Goal: Information Seeking & Learning: Learn about a topic

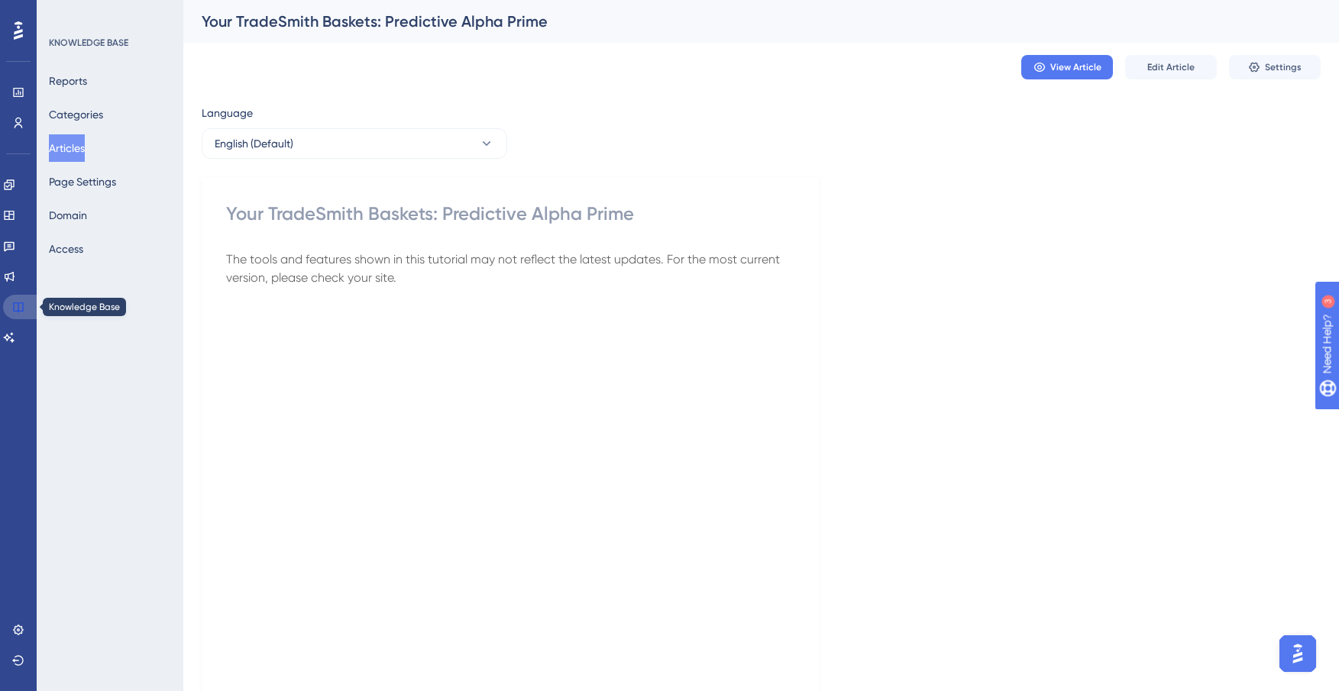
click at [24, 303] on icon at bounding box center [18, 307] width 12 height 12
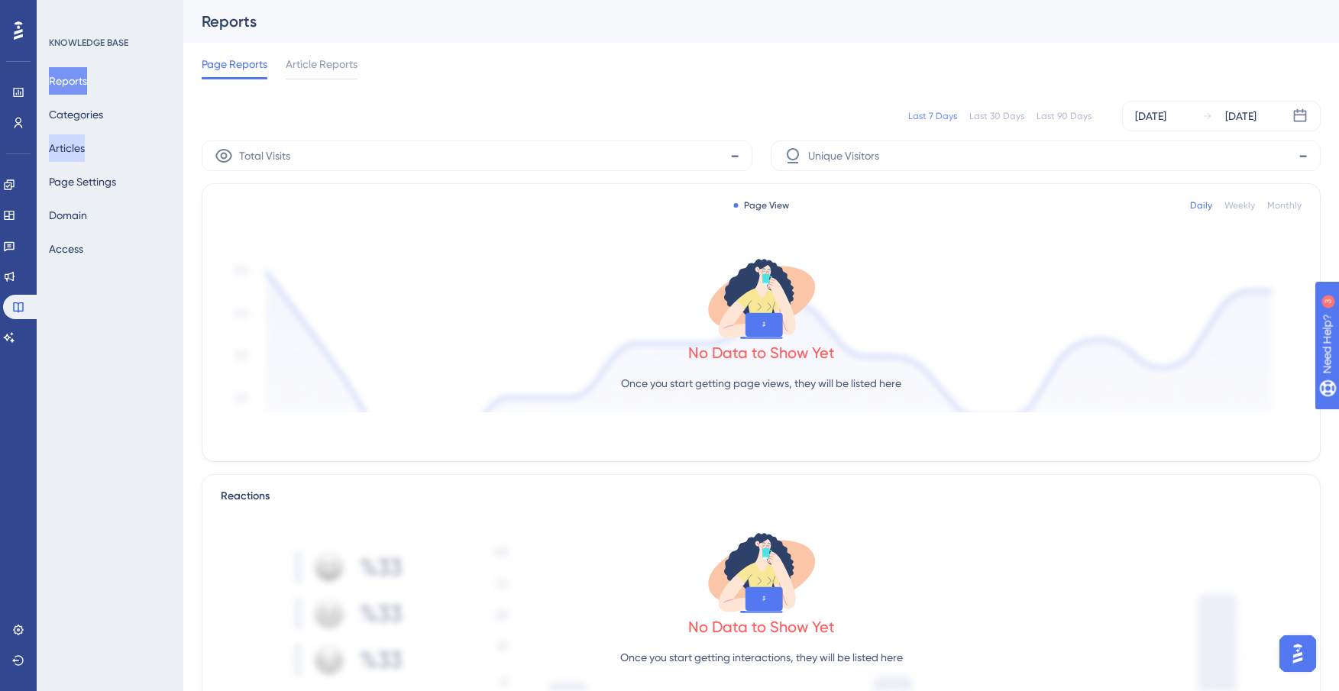
click at [85, 147] on button "Articles" at bounding box center [67, 147] width 36 height 27
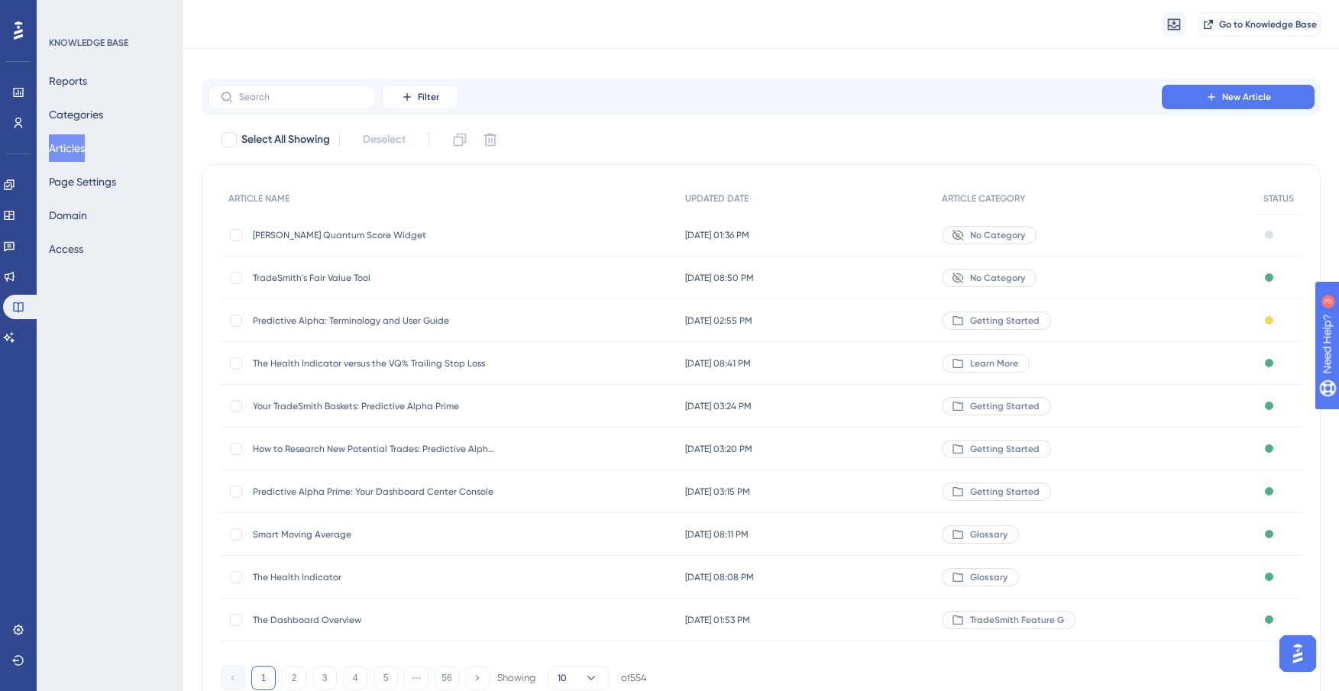
scroll to position [80, 0]
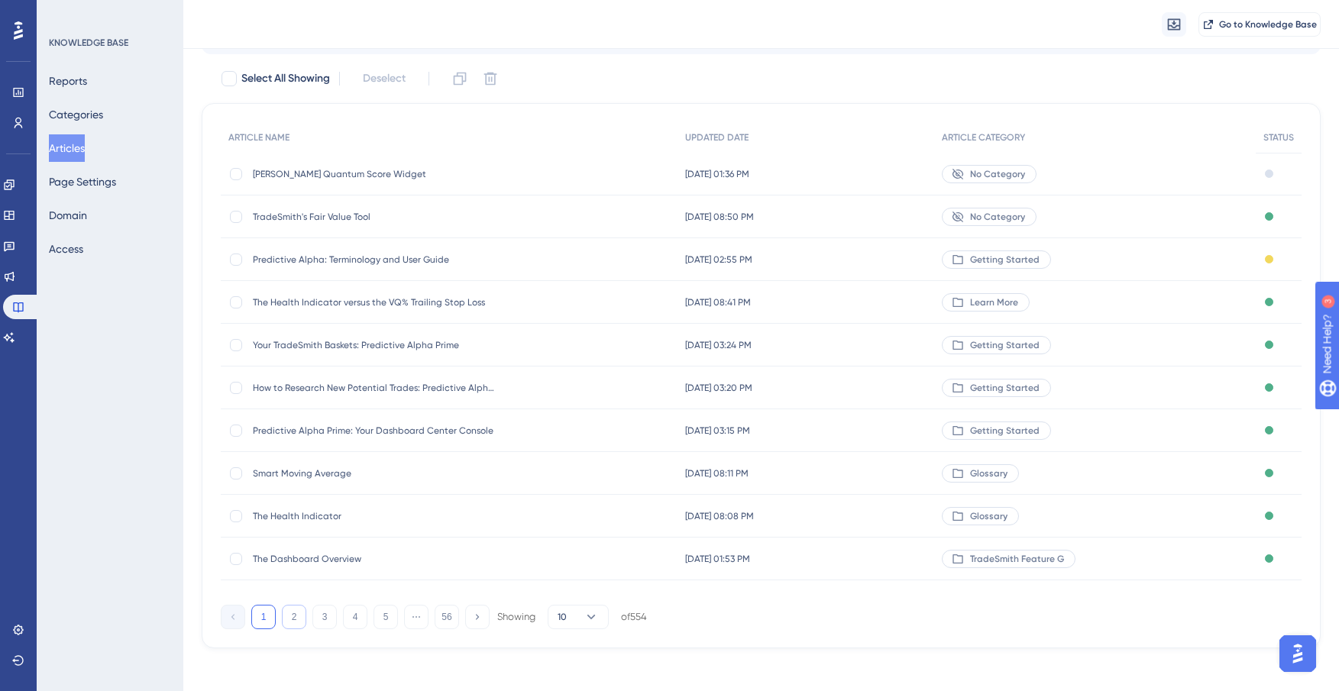
click at [284, 621] on button "2" at bounding box center [294, 617] width 24 height 24
click at [324, 624] on button "3" at bounding box center [324, 617] width 24 height 24
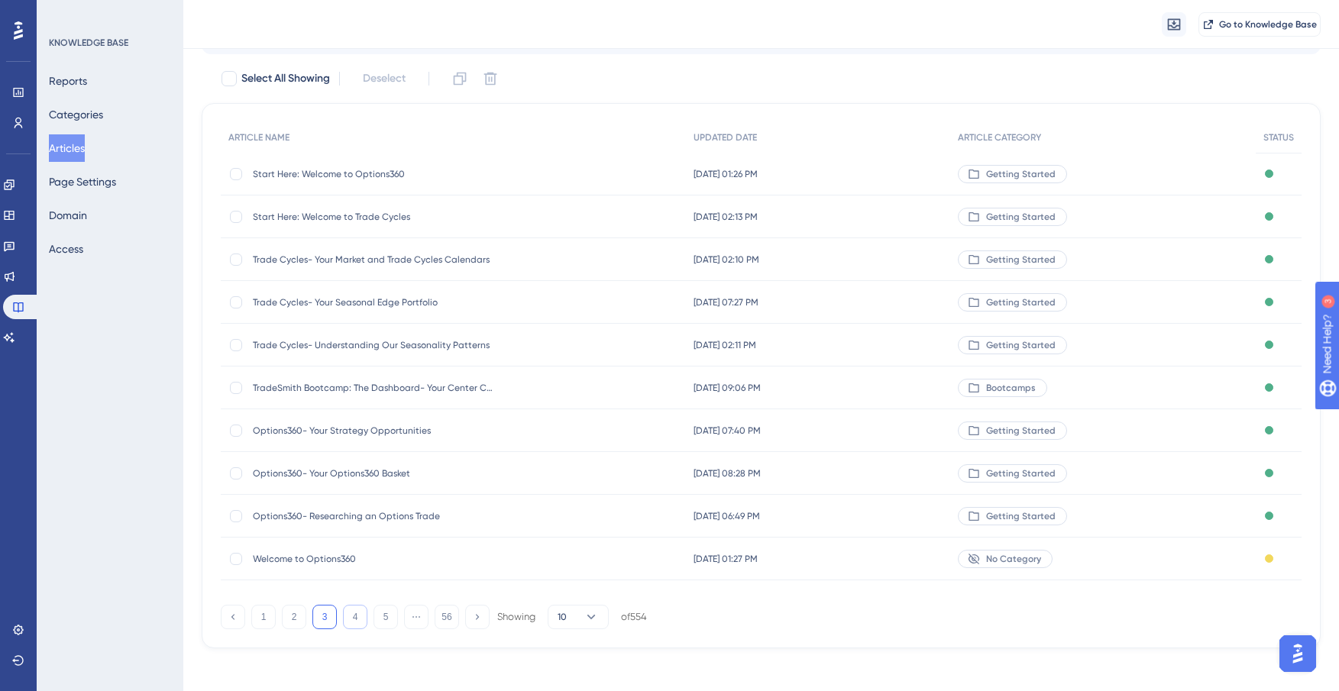
click at [355, 612] on button "4" at bounding box center [355, 617] width 24 height 24
click at [386, 616] on button "5" at bounding box center [385, 617] width 24 height 24
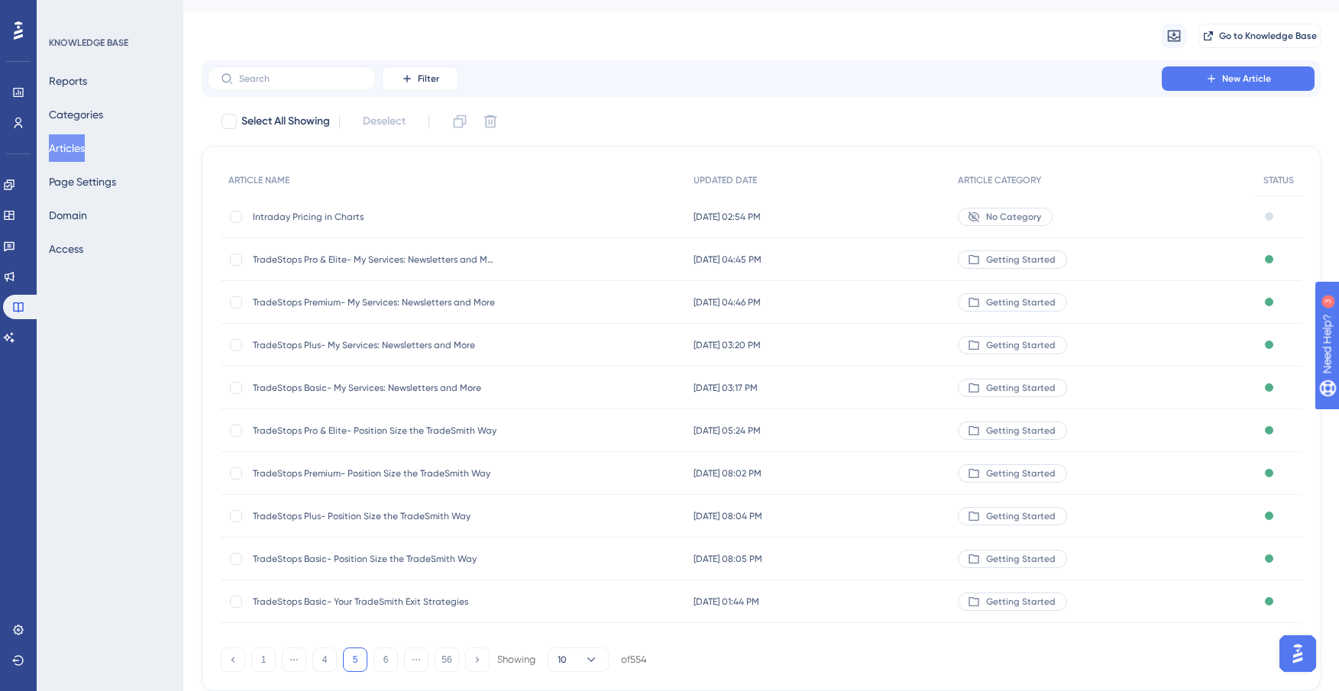
scroll to position [0, 0]
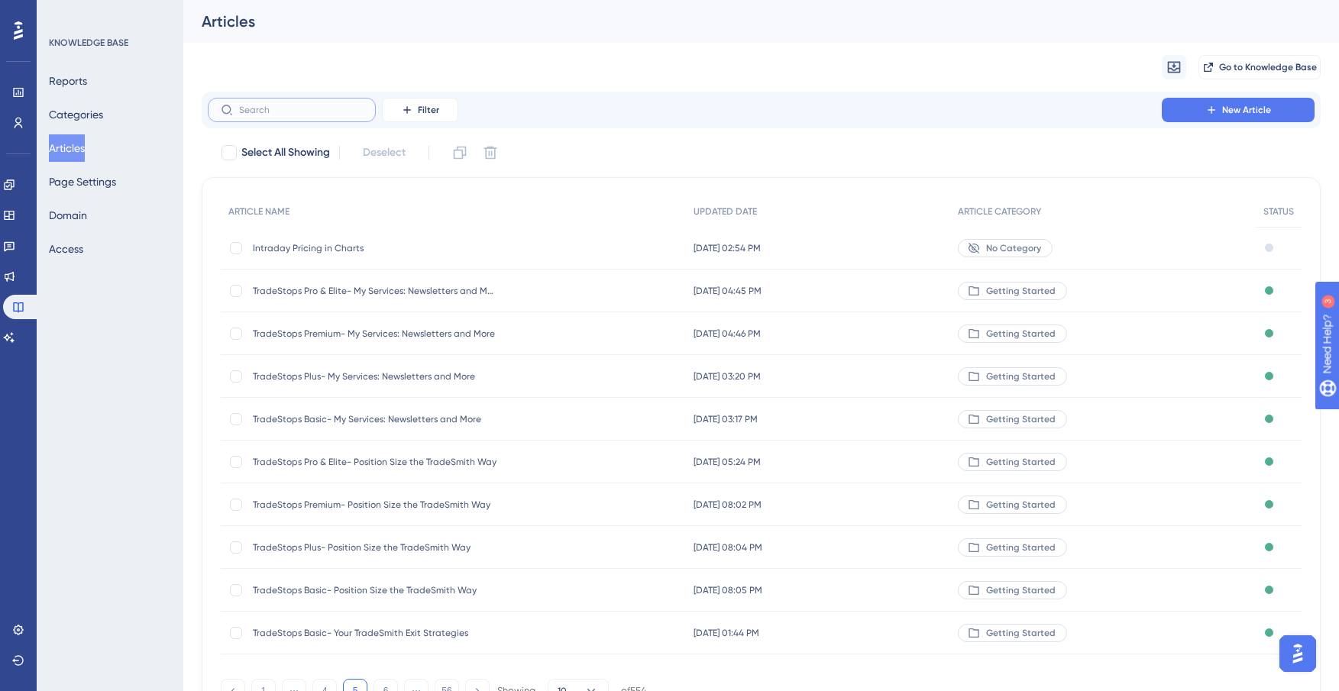
click at [308, 110] on input "text" at bounding box center [301, 110] width 124 height 11
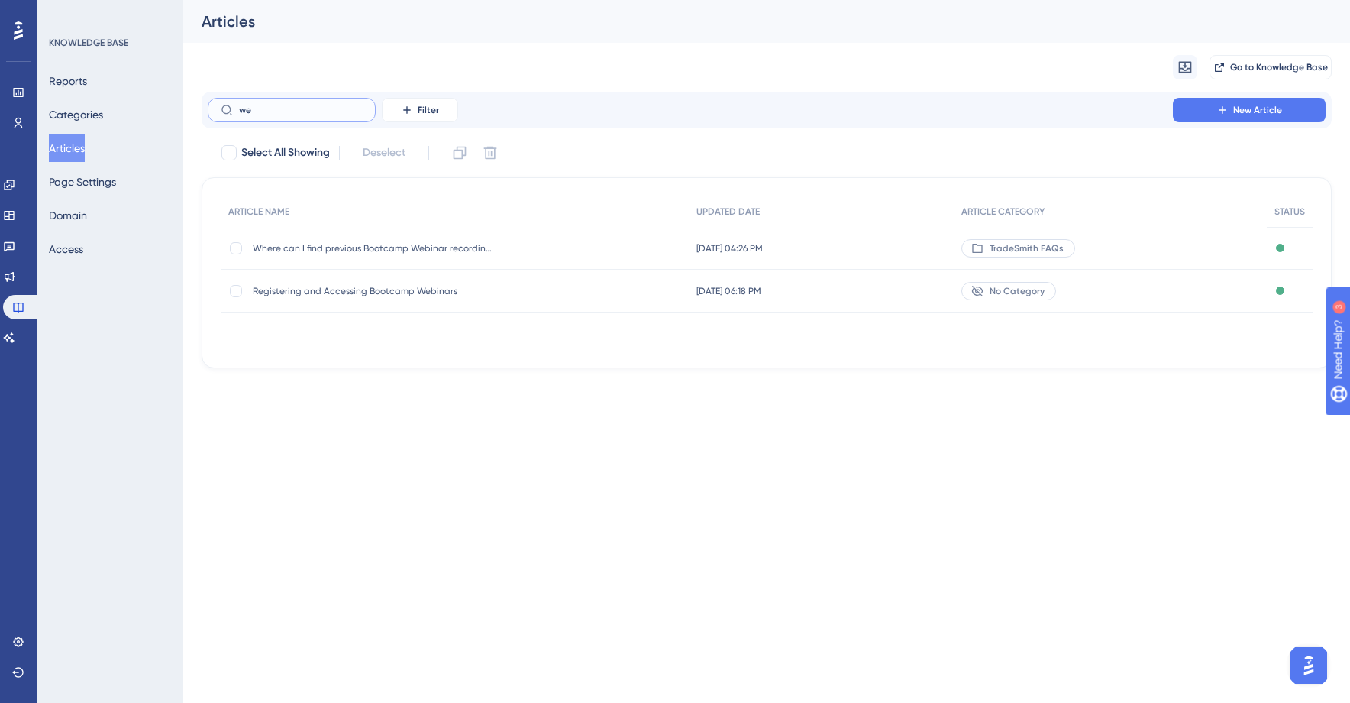
type input "w"
type input "register"
click at [320, 247] on span "Registering and Accessing Bootcamp Webinars" at bounding box center [375, 248] width 244 height 12
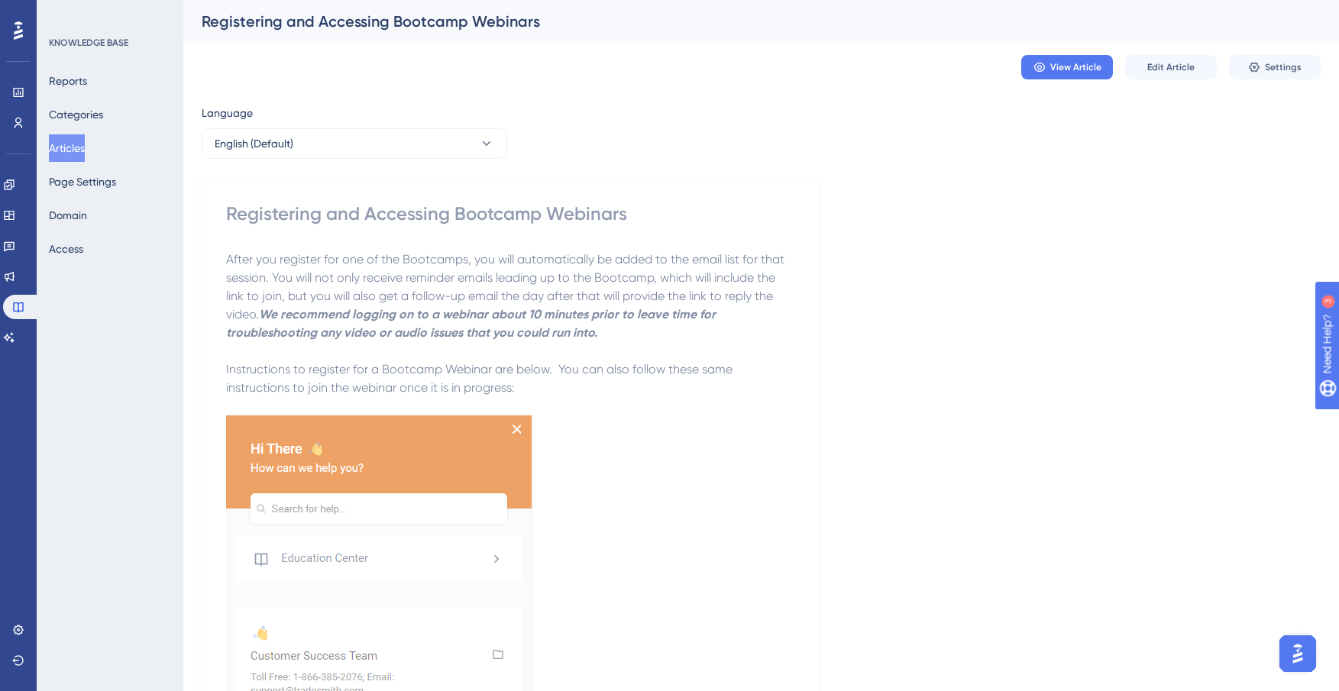
click at [85, 157] on button "Articles" at bounding box center [67, 147] width 36 height 27
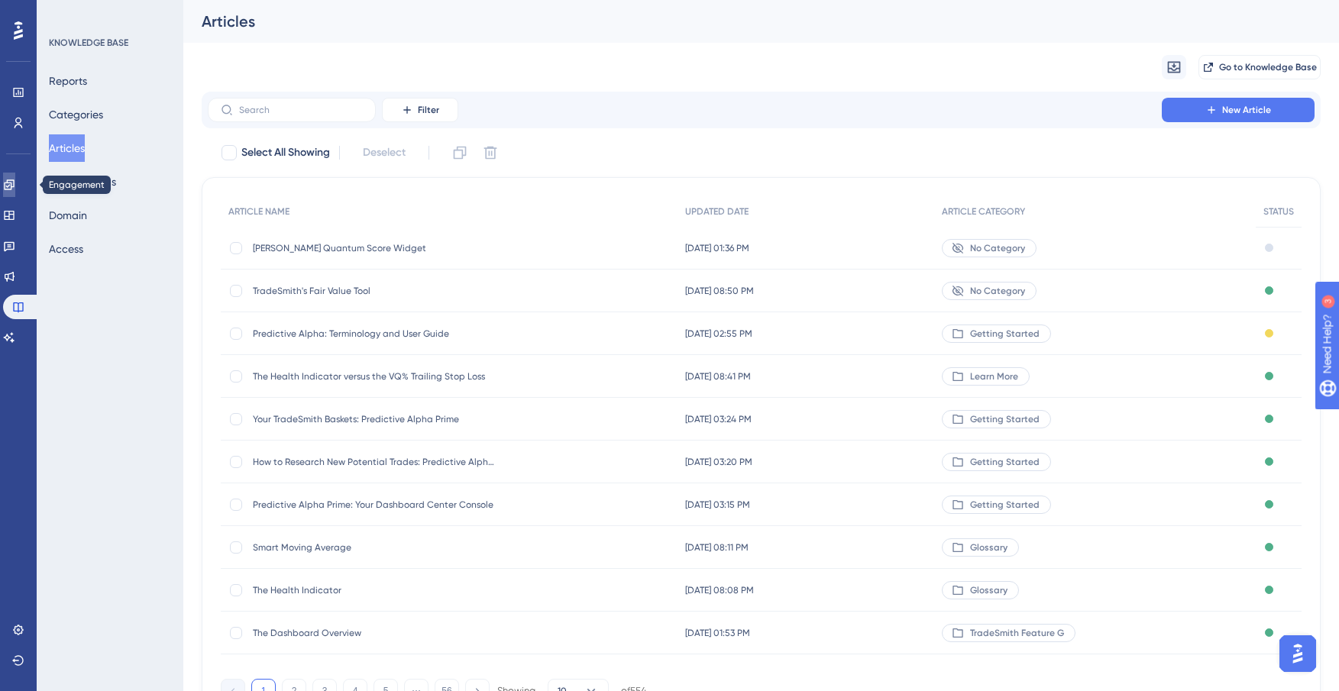
click at [15, 192] on link at bounding box center [9, 185] width 12 height 24
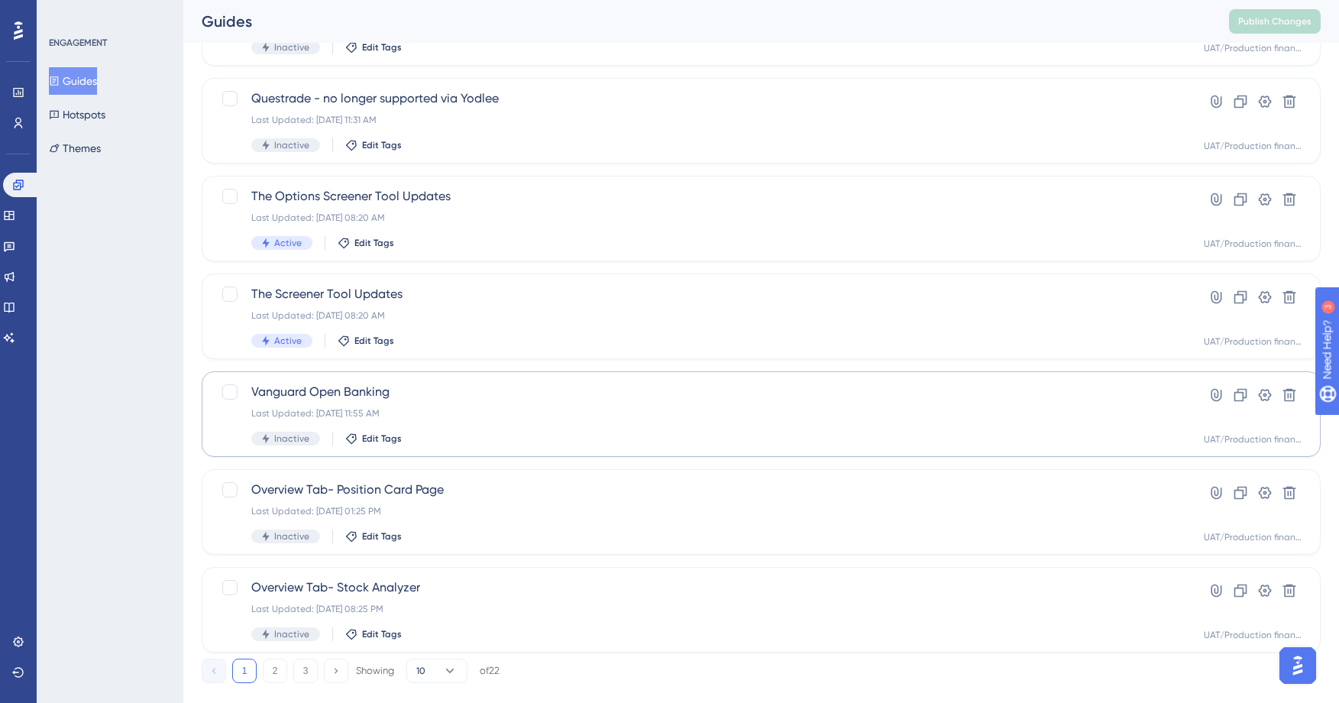
scroll to position [483, 0]
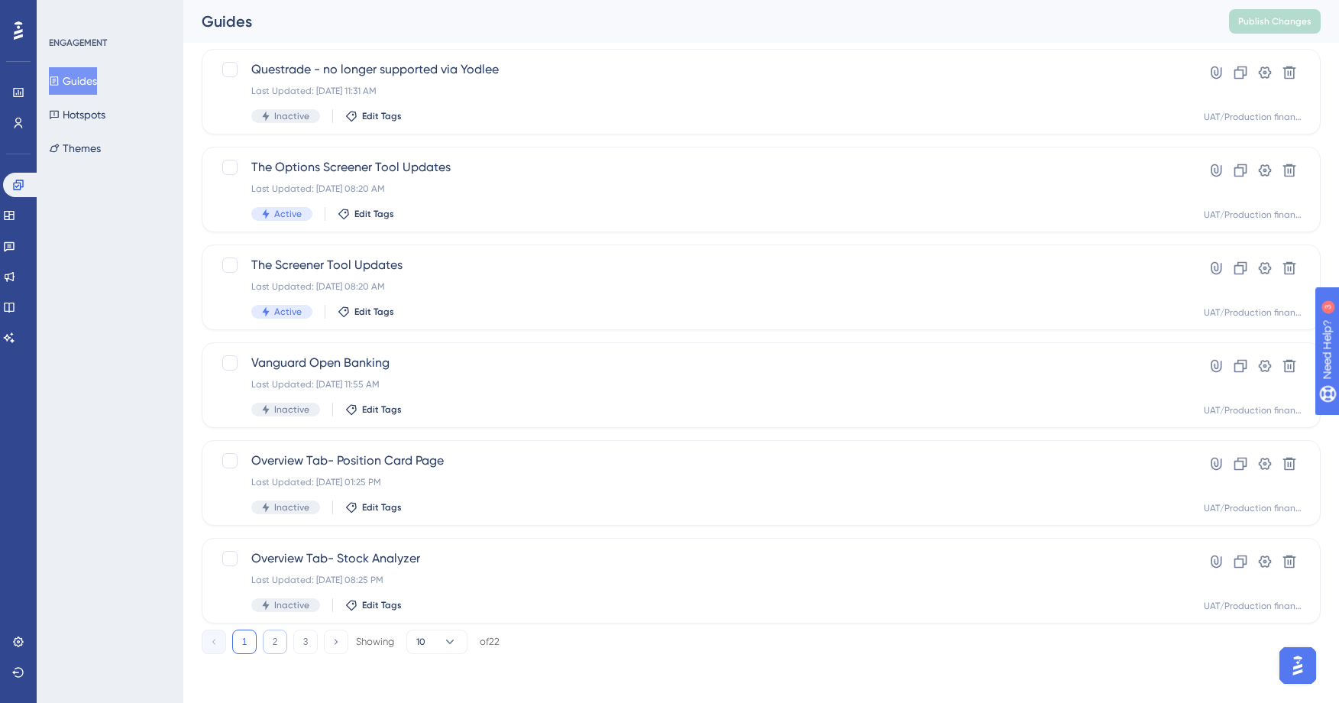
click at [278, 639] on button "2" at bounding box center [275, 641] width 24 height 24
click at [315, 637] on button "3" at bounding box center [305, 641] width 24 height 24
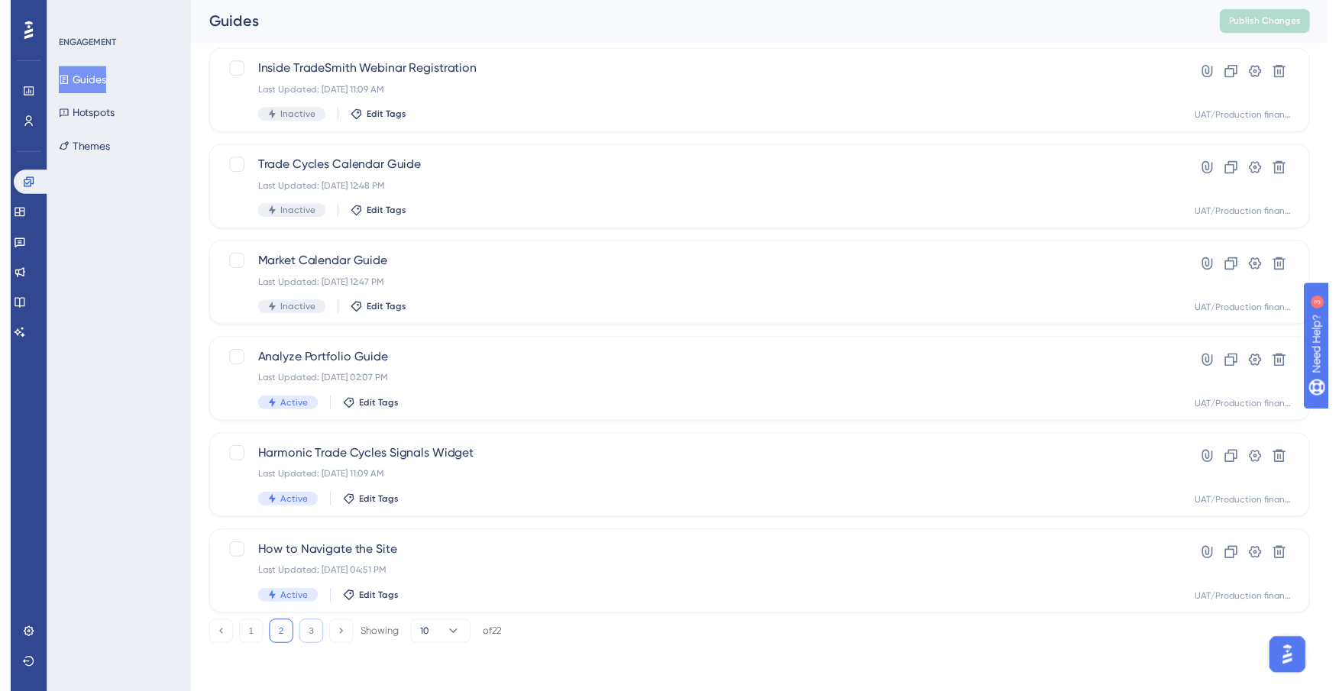
scroll to position [0, 0]
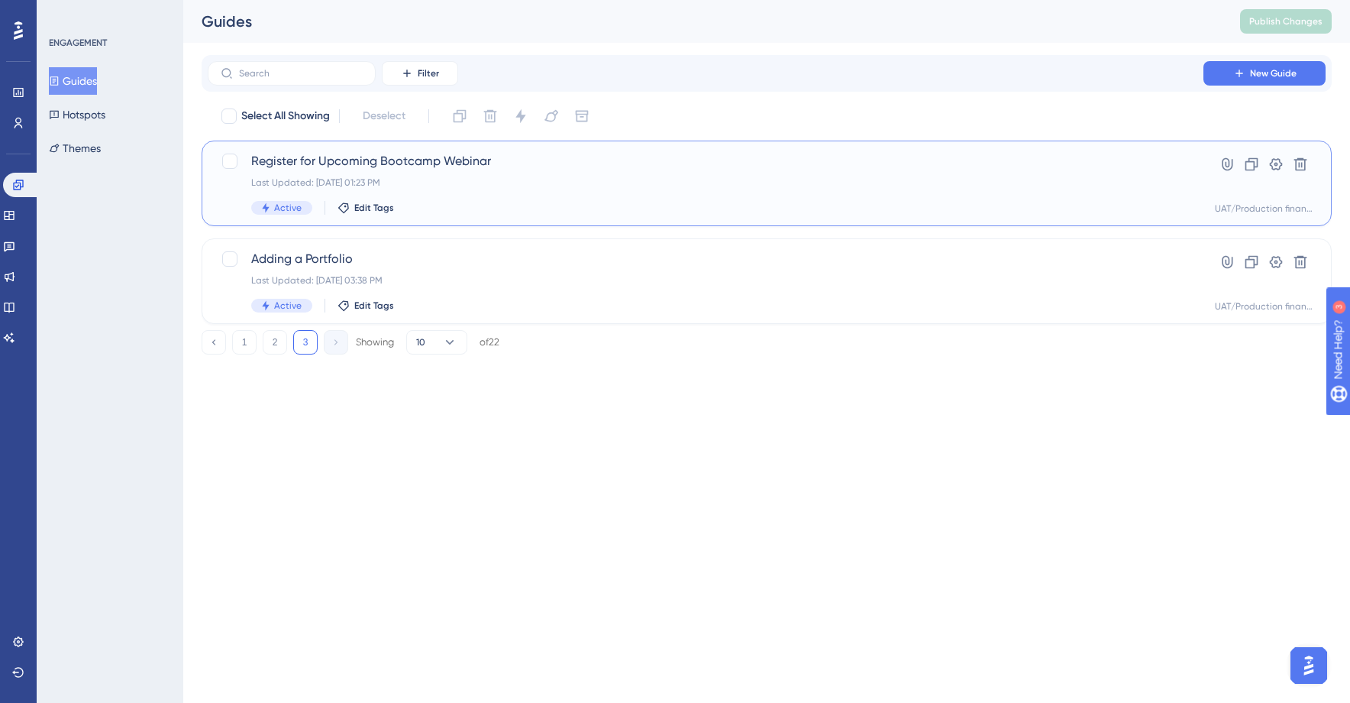
click at [538, 166] on span "Register for Upcoming Bootcamp Webinar" at bounding box center [705, 161] width 909 height 18
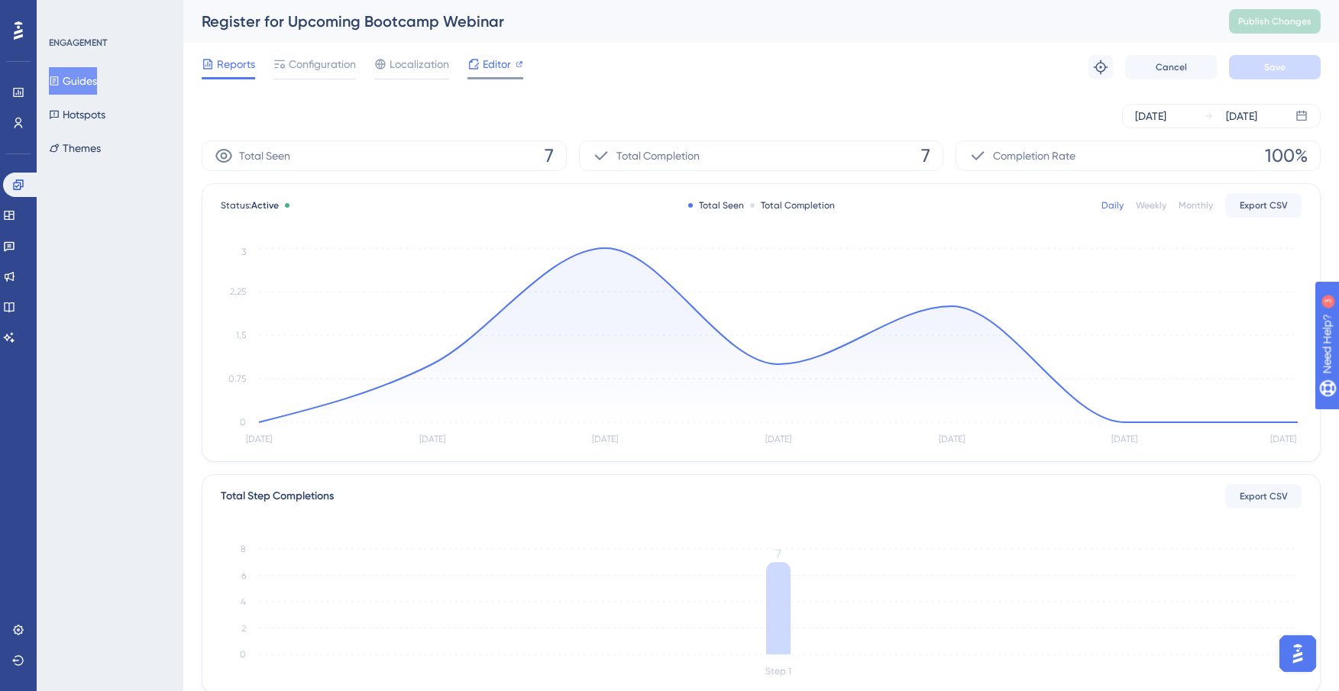
click at [493, 63] on span "Editor" at bounding box center [497, 64] width 28 height 18
click at [80, 82] on button "Guides" at bounding box center [73, 80] width 48 height 27
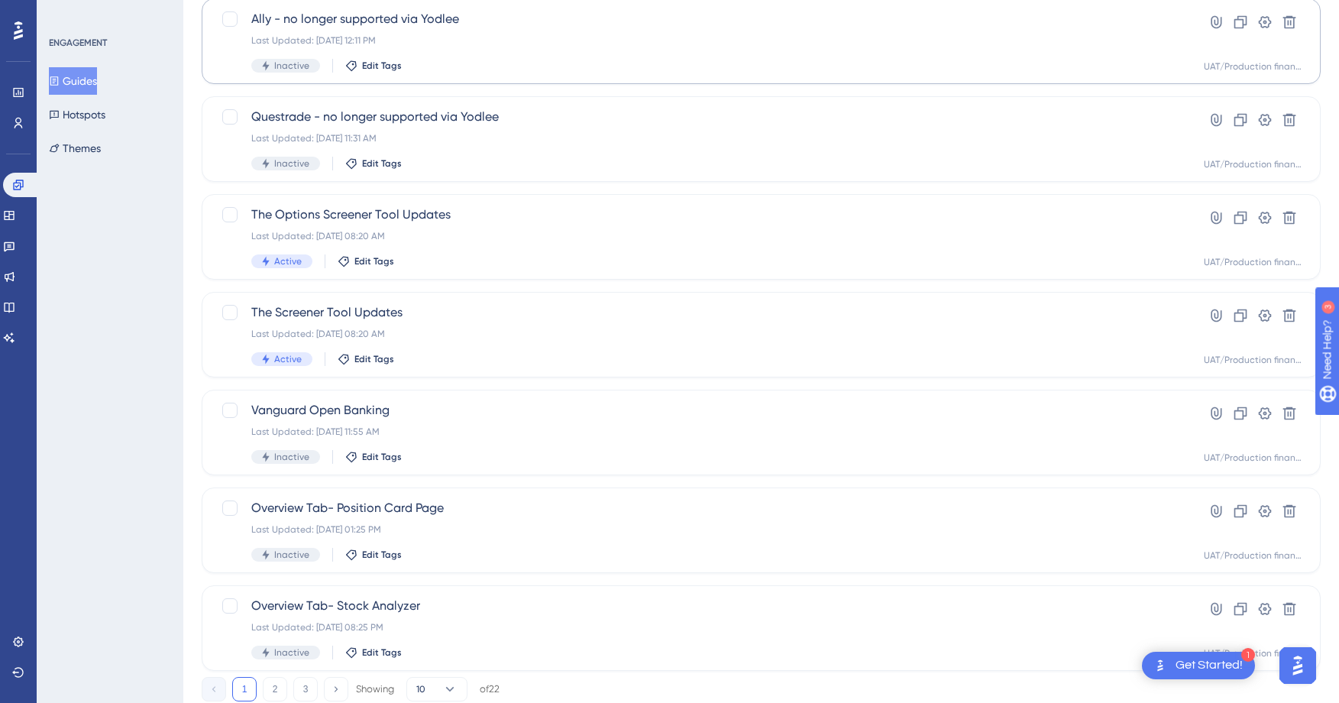
scroll to position [483, 0]
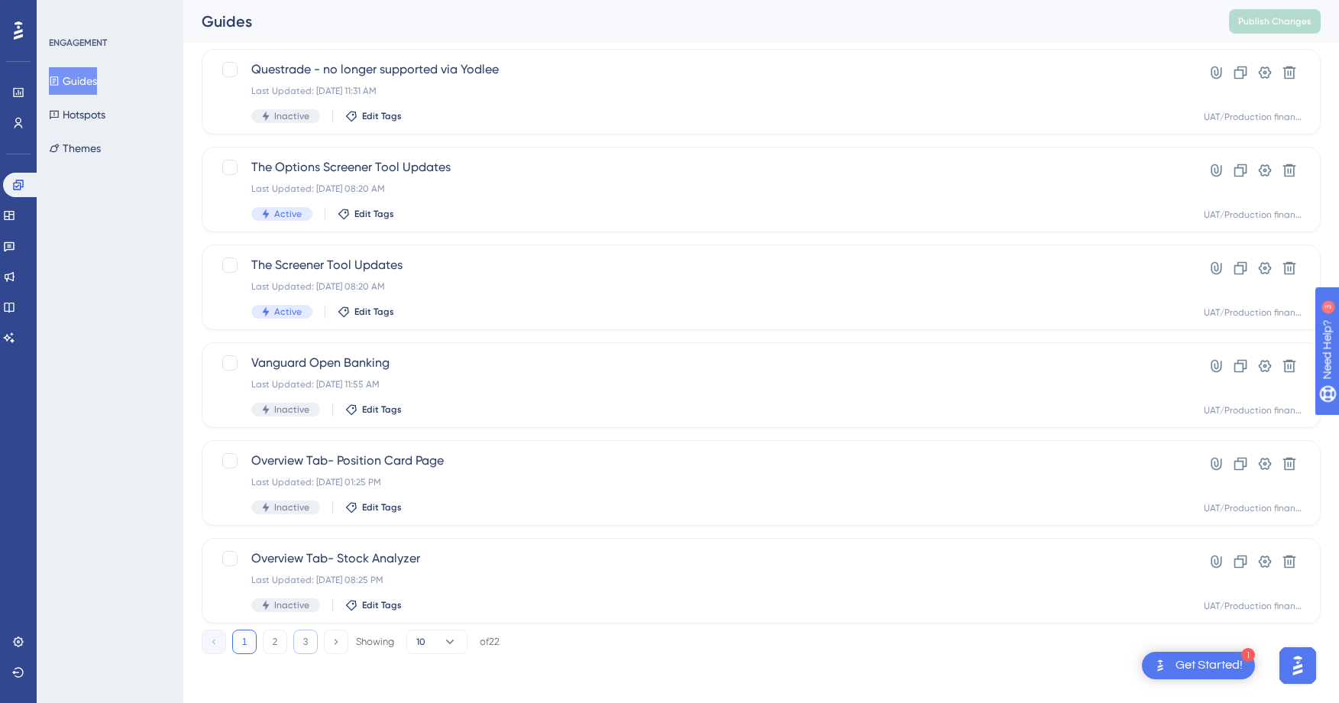
click at [299, 638] on button "3" at bounding box center [305, 641] width 24 height 24
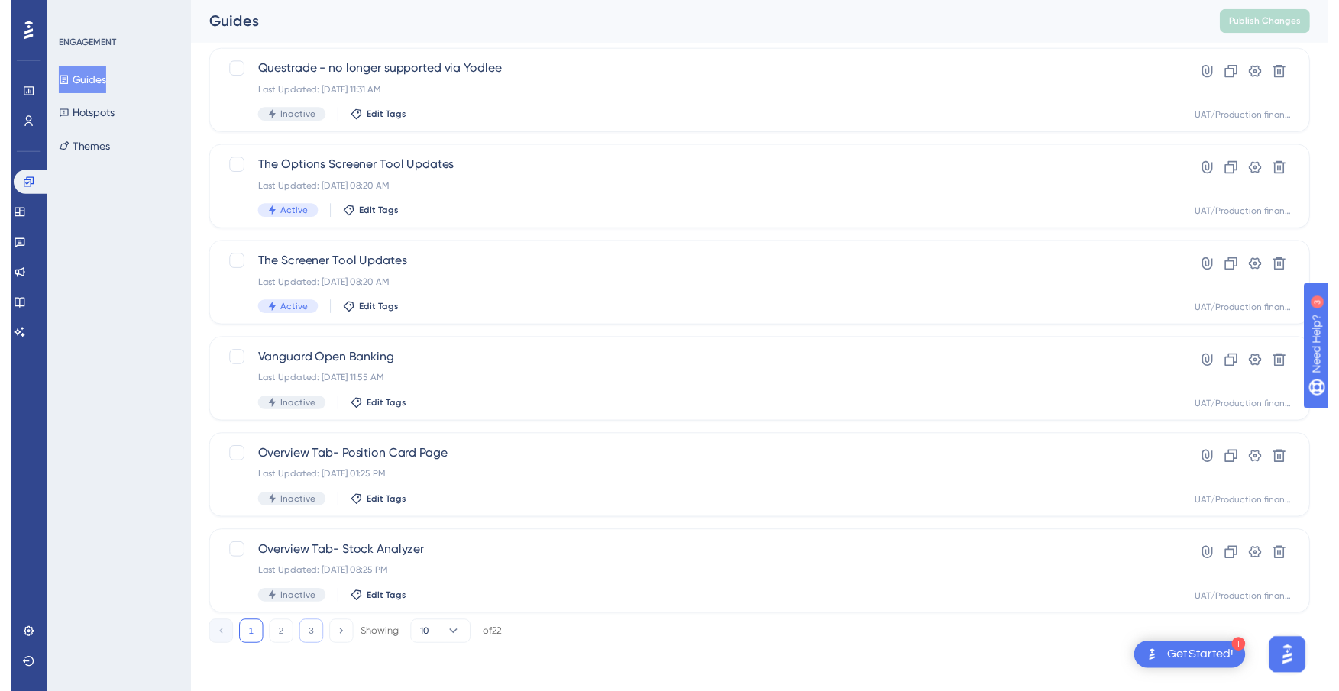
scroll to position [0, 0]
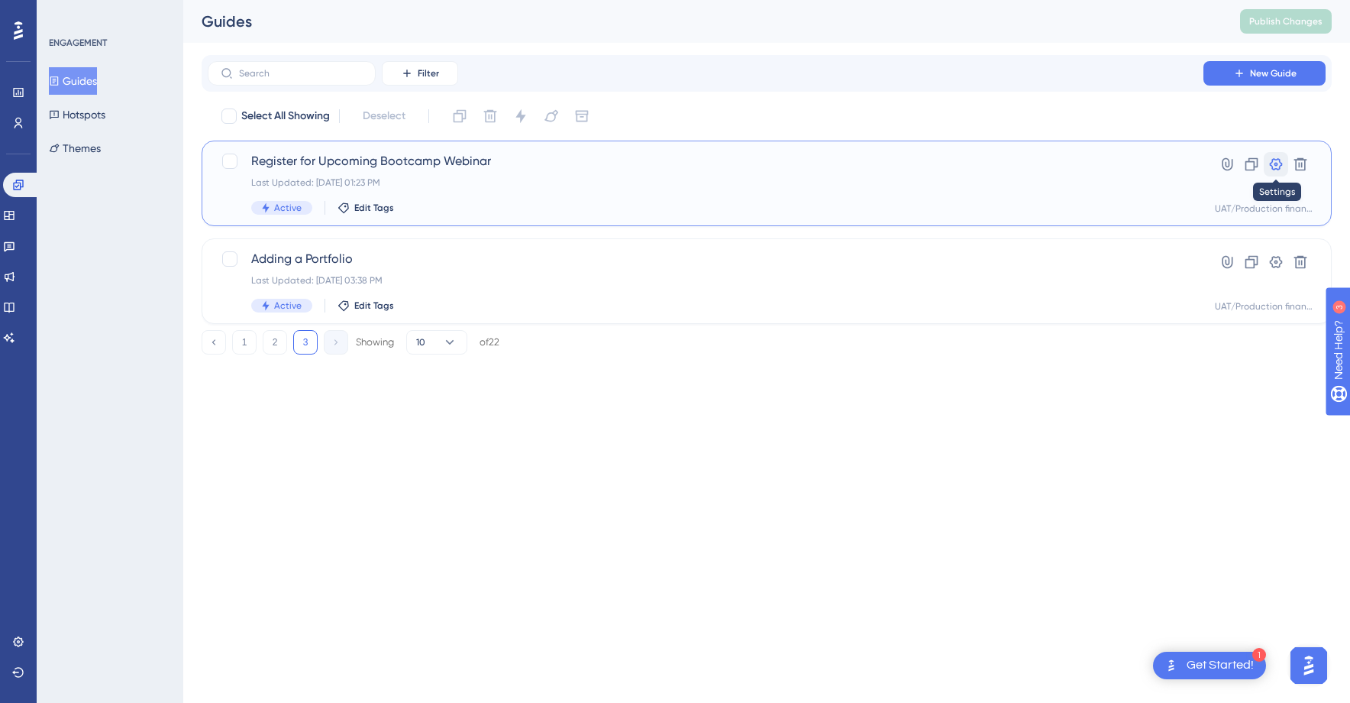
click at [1270, 165] on icon at bounding box center [1276, 164] width 13 height 12
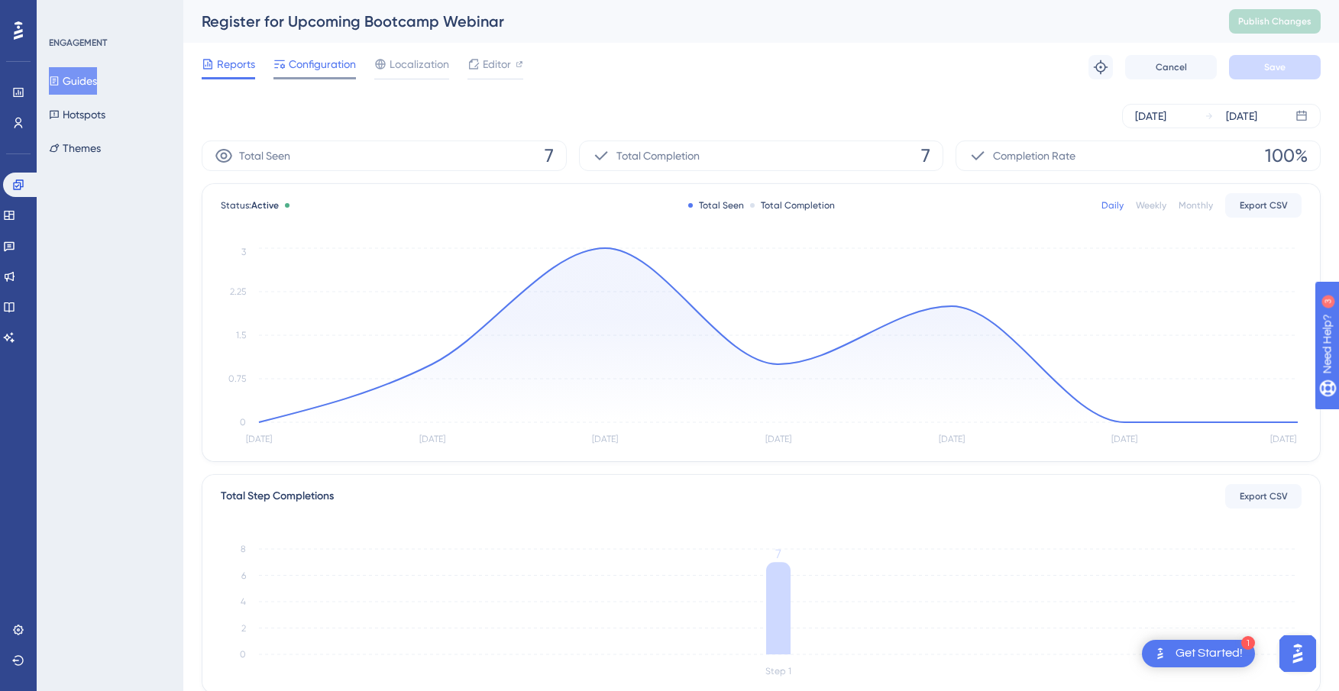
click at [348, 66] on span "Configuration" at bounding box center [322, 64] width 67 height 18
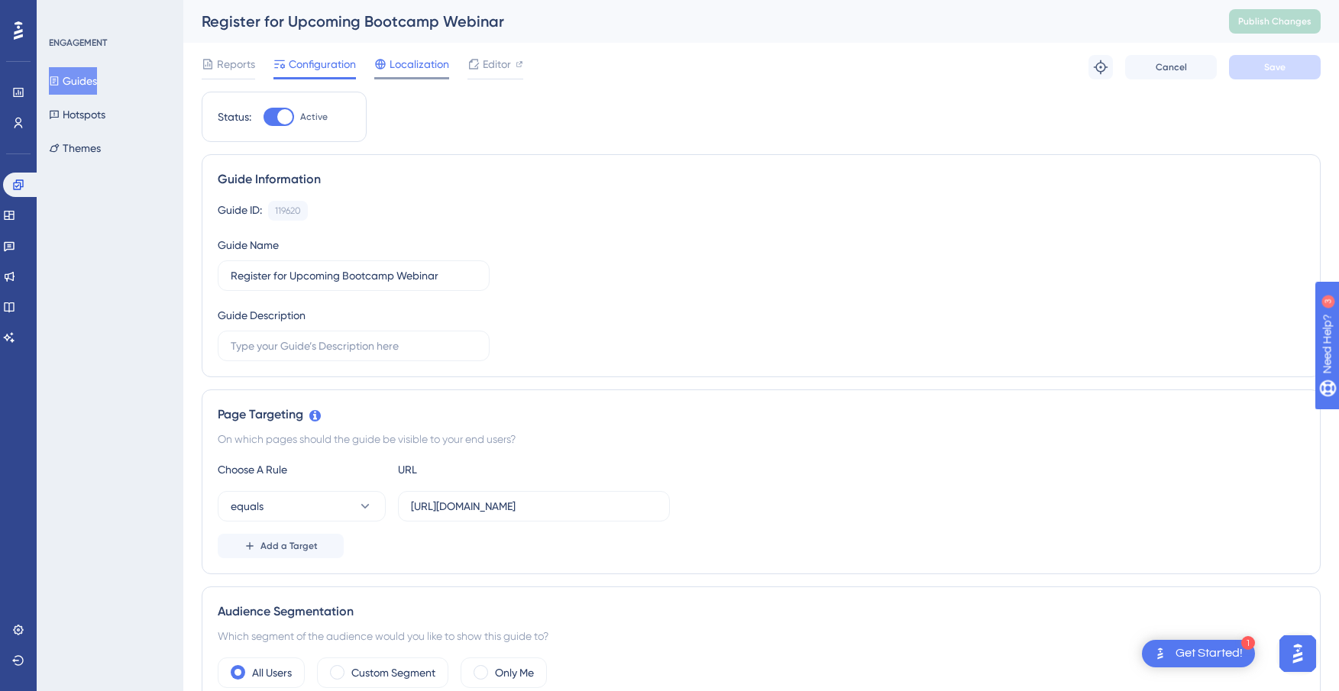
click at [406, 63] on span "Localization" at bounding box center [419, 64] width 60 height 18
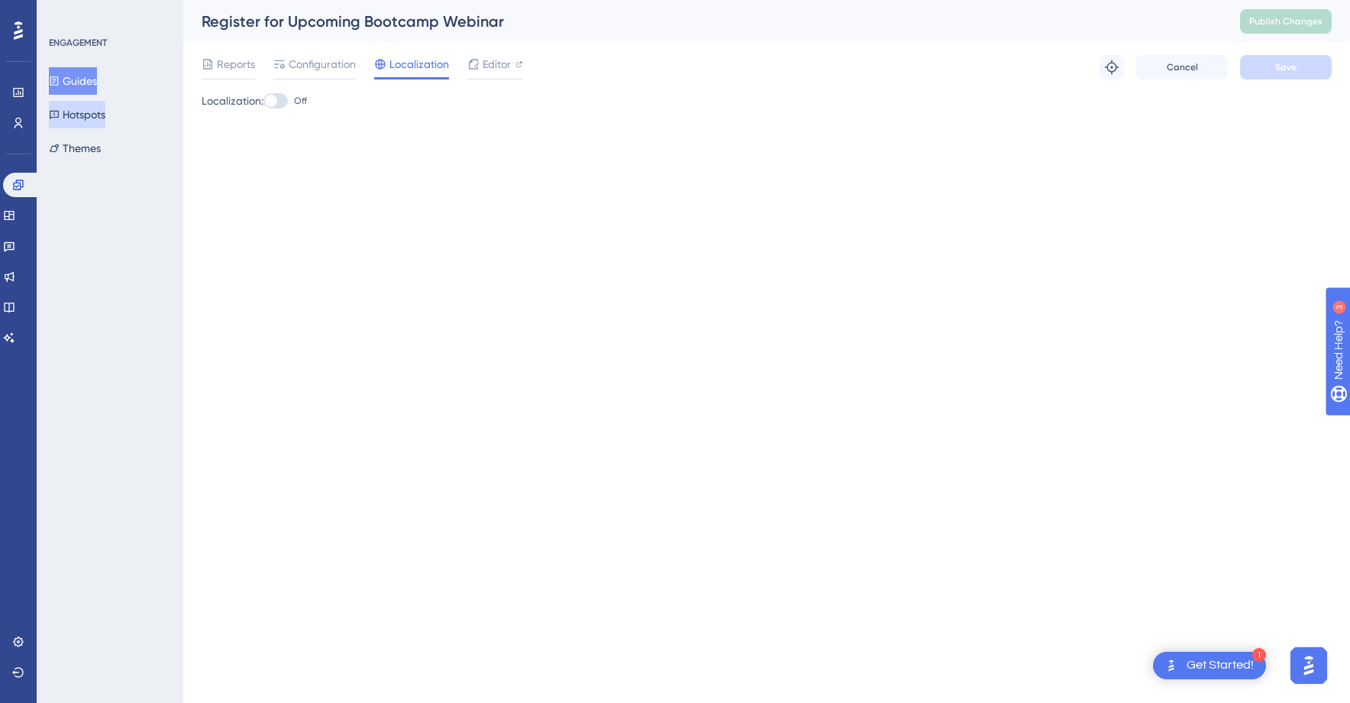
click at [89, 113] on button "Hotspots" at bounding box center [77, 114] width 57 height 27
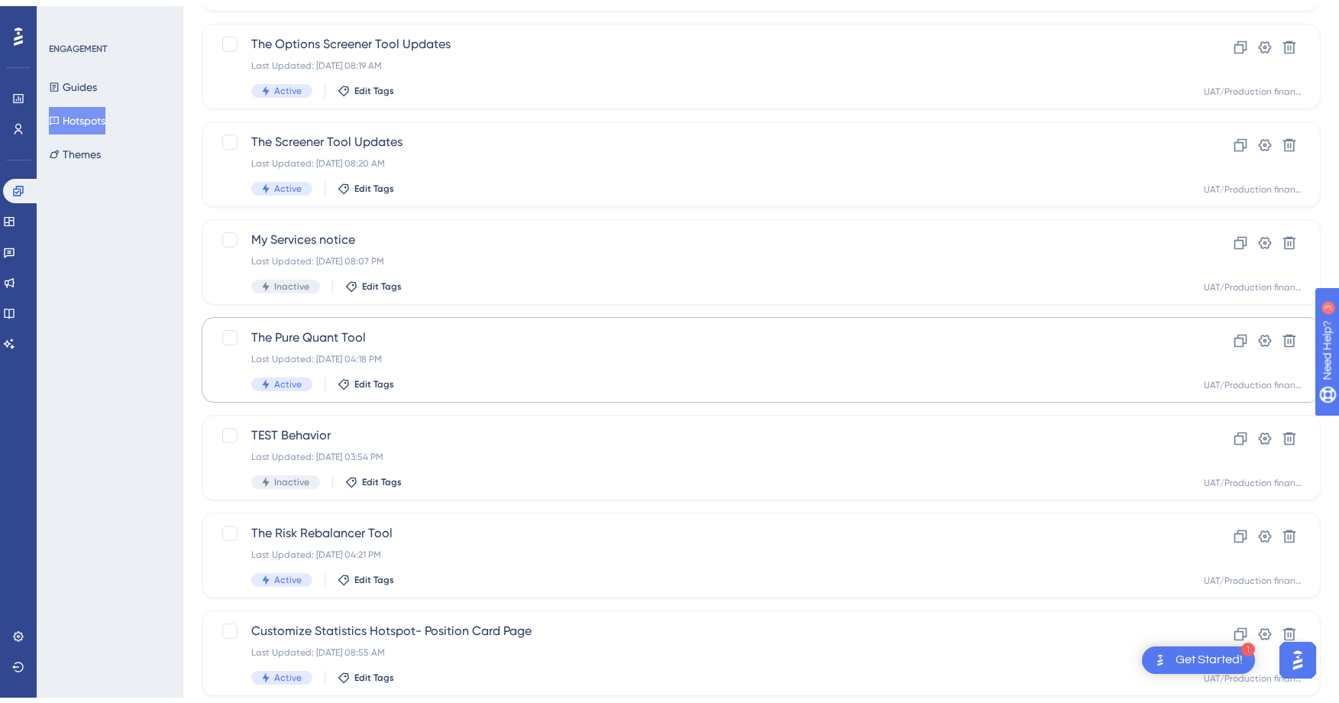
scroll to position [483, 0]
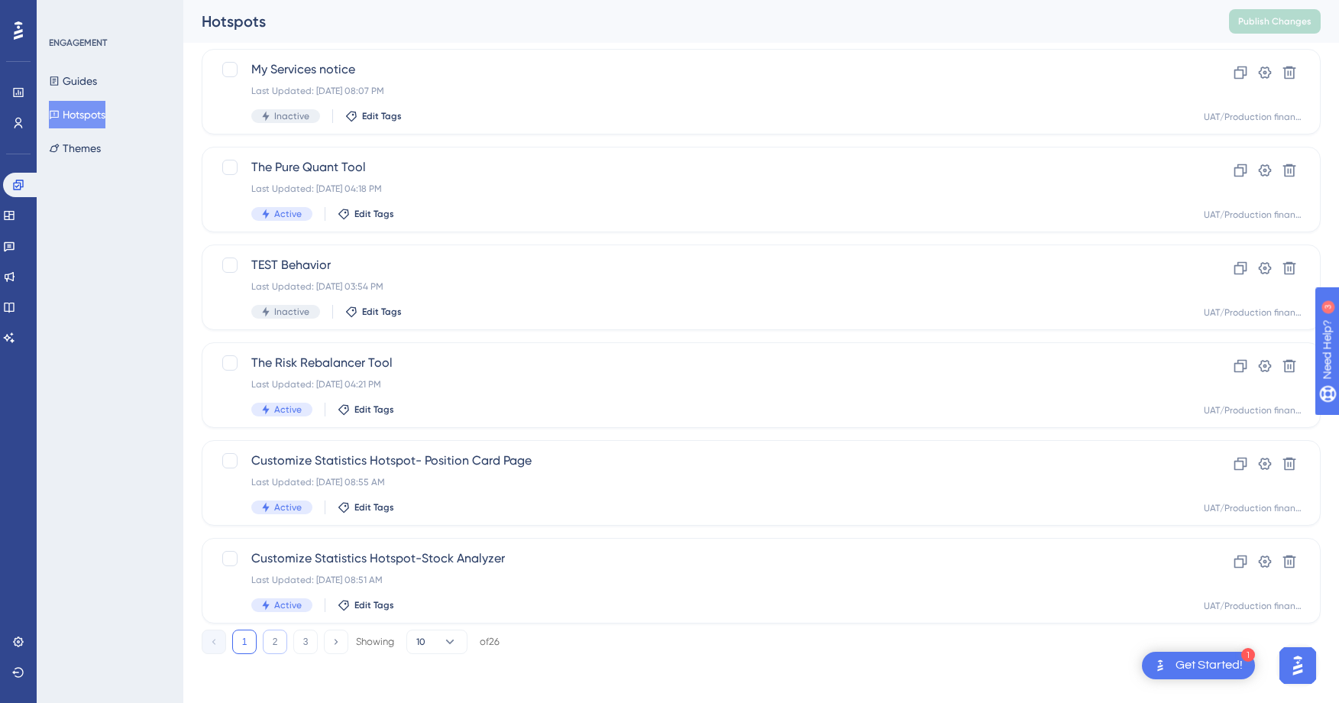
click at [271, 646] on button "2" at bounding box center [275, 641] width 24 height 24
click at [312, 641] on button "3" at bounding box center [305, 641] width 24 height 24
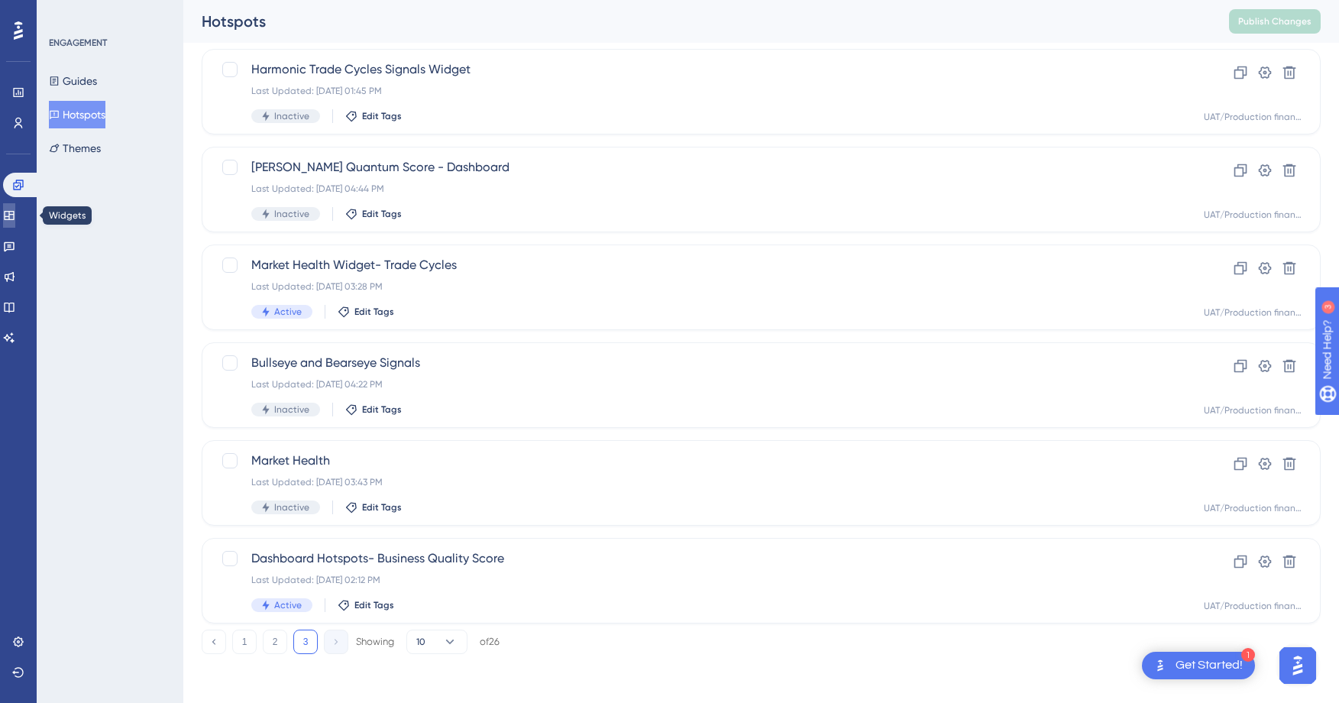
click at [15, 220] on link at bounding box center [9, 215] width 12 height 24
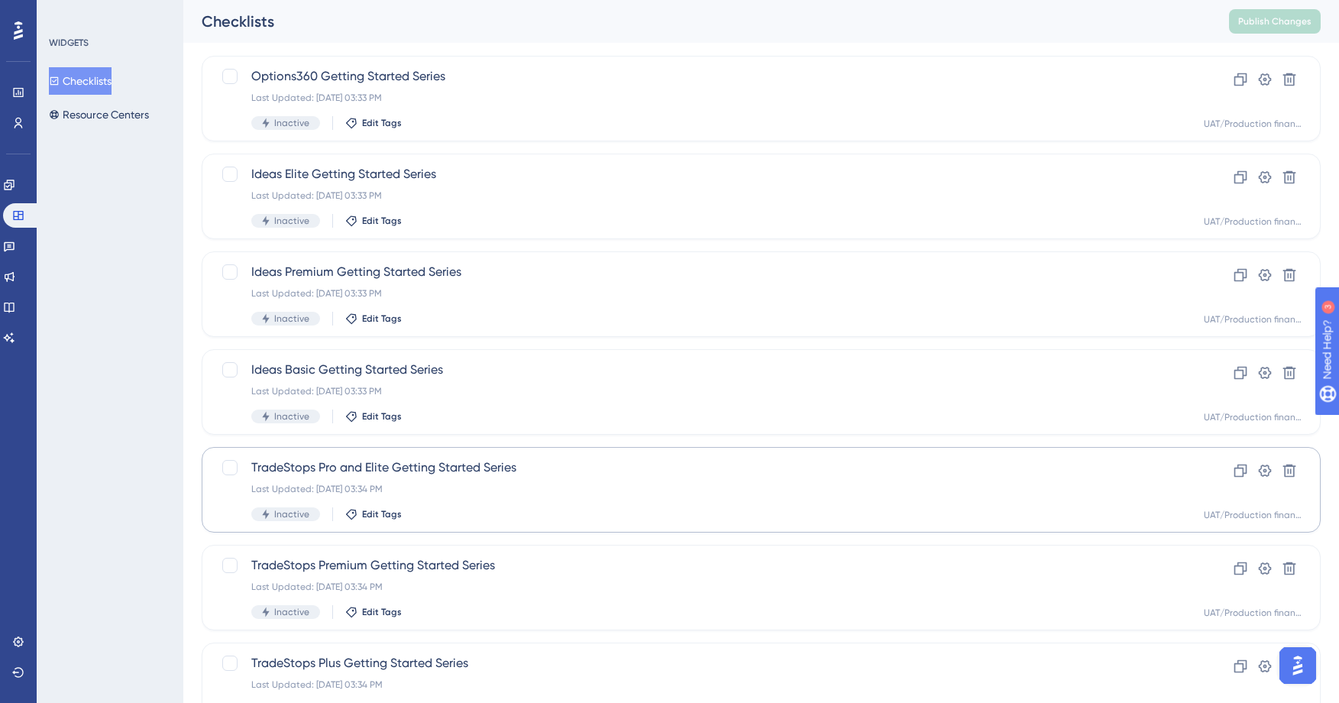
scroll to position [88, 0]
click at [139, 105] on button "Resource Centers" at bounding box center [99, 114] width 100 height 27
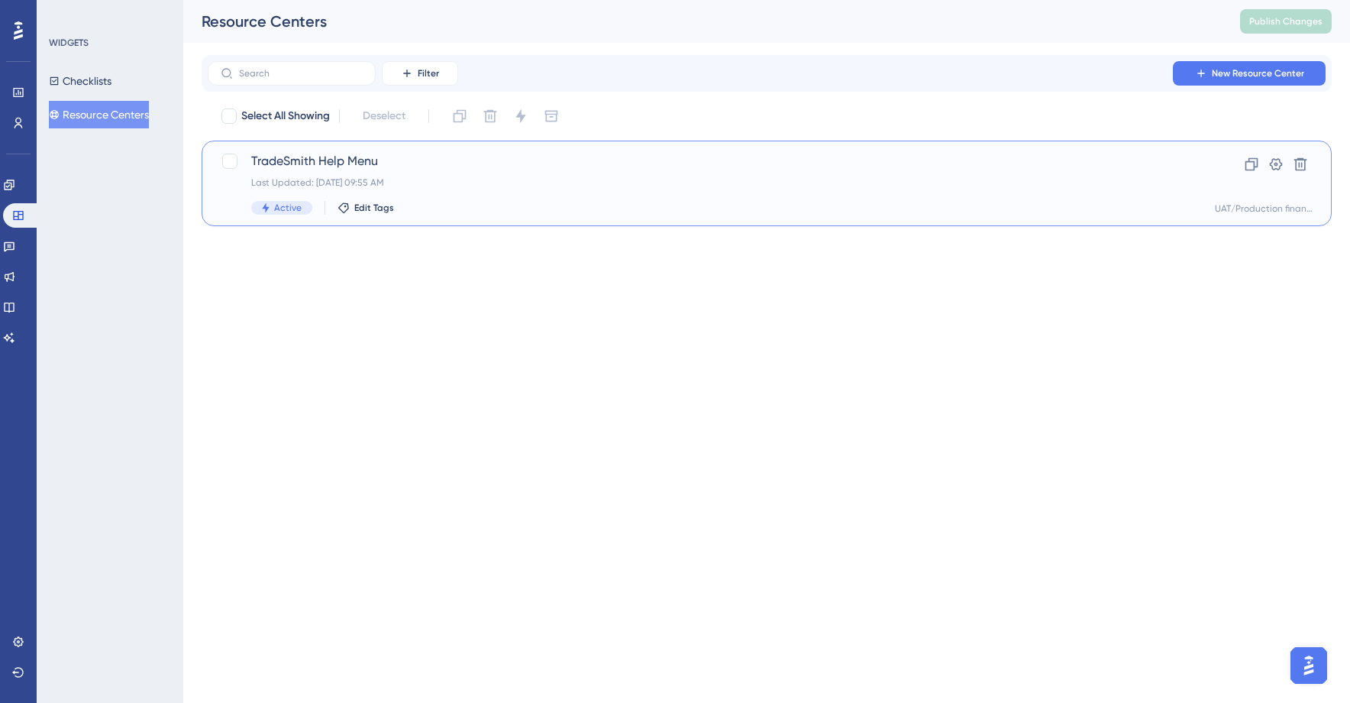
click at [601, 183] on div "Last Updated: [DATE] 09:55 AM" at bounding box center [705, 182] width 909 height 12
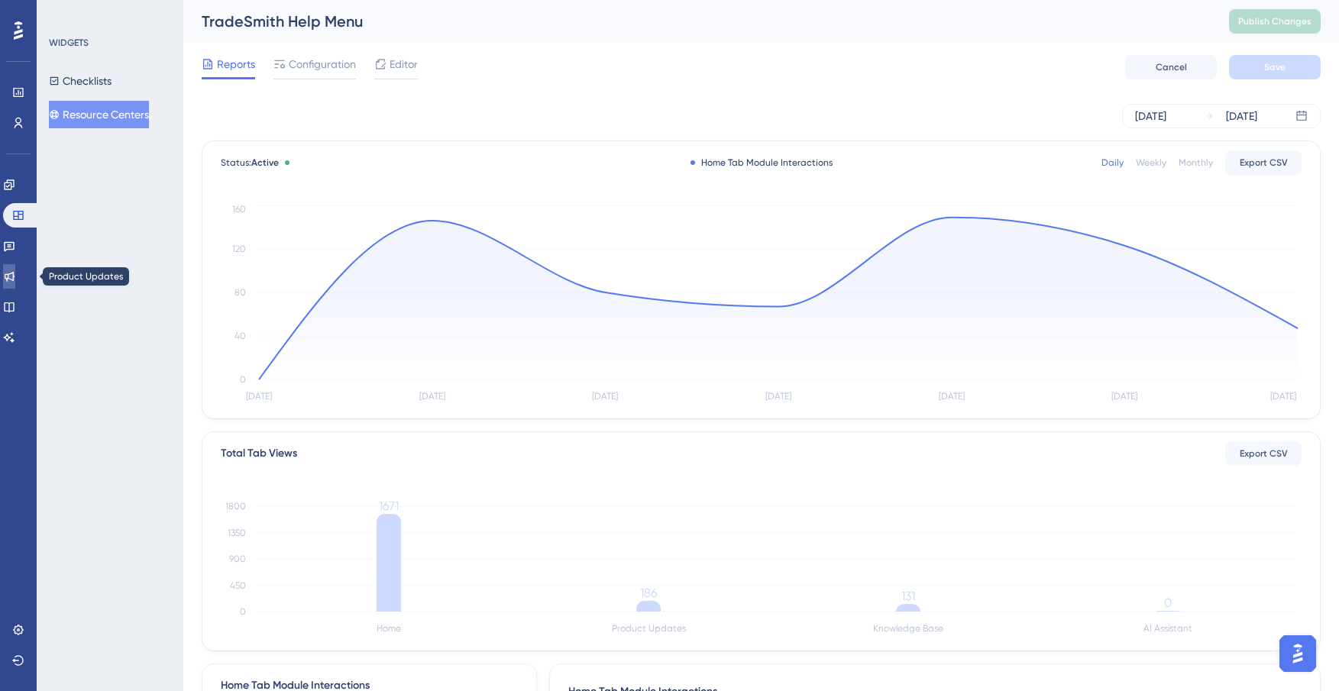
click at [15, 283] on link at bounding box center [9, 276] width 12 height 24
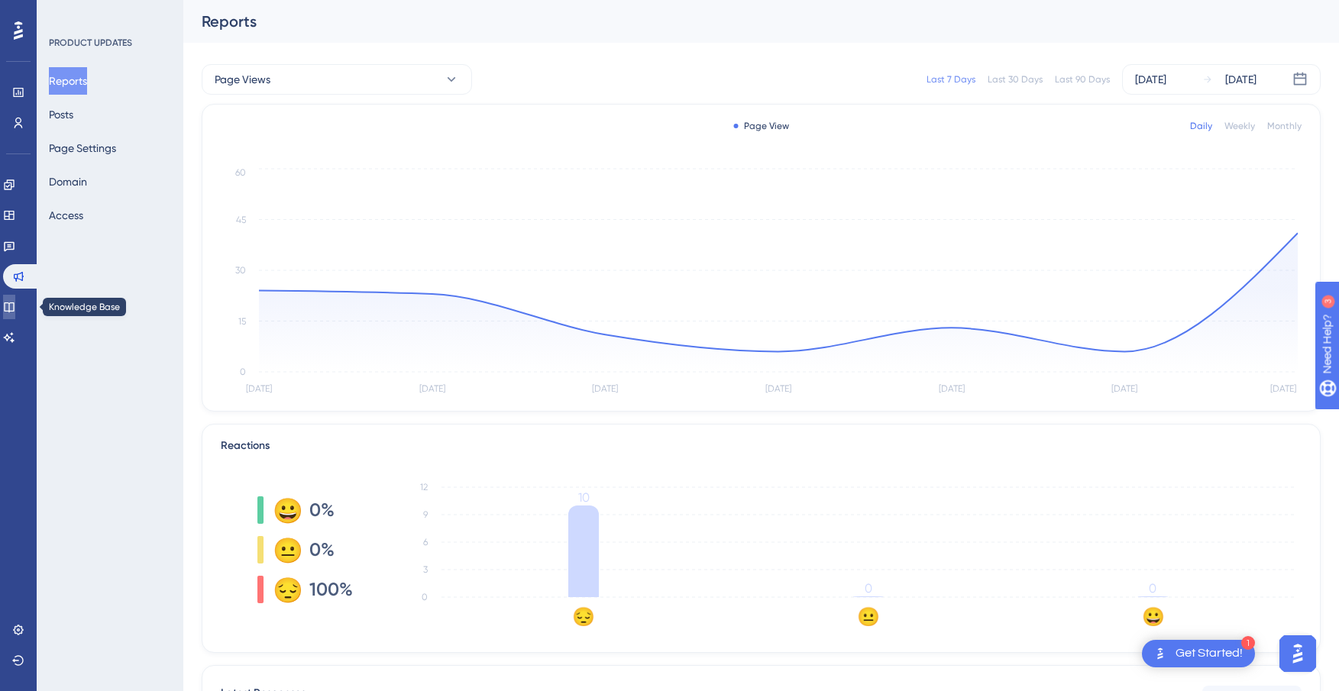
click at [15, 307] on icon at bounding box center [9, 307] width 12 height 12
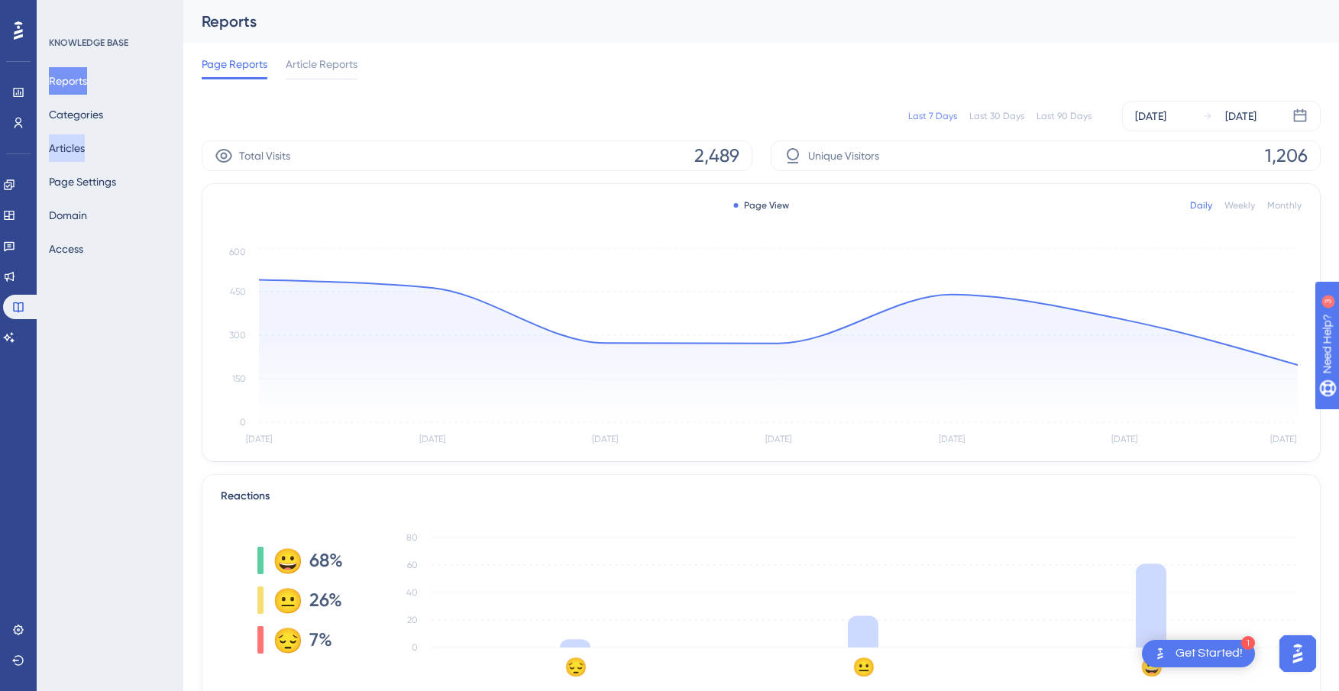
click at [85, 154] on button "Articles" at bounding box center [67, 147] width 36 height 27
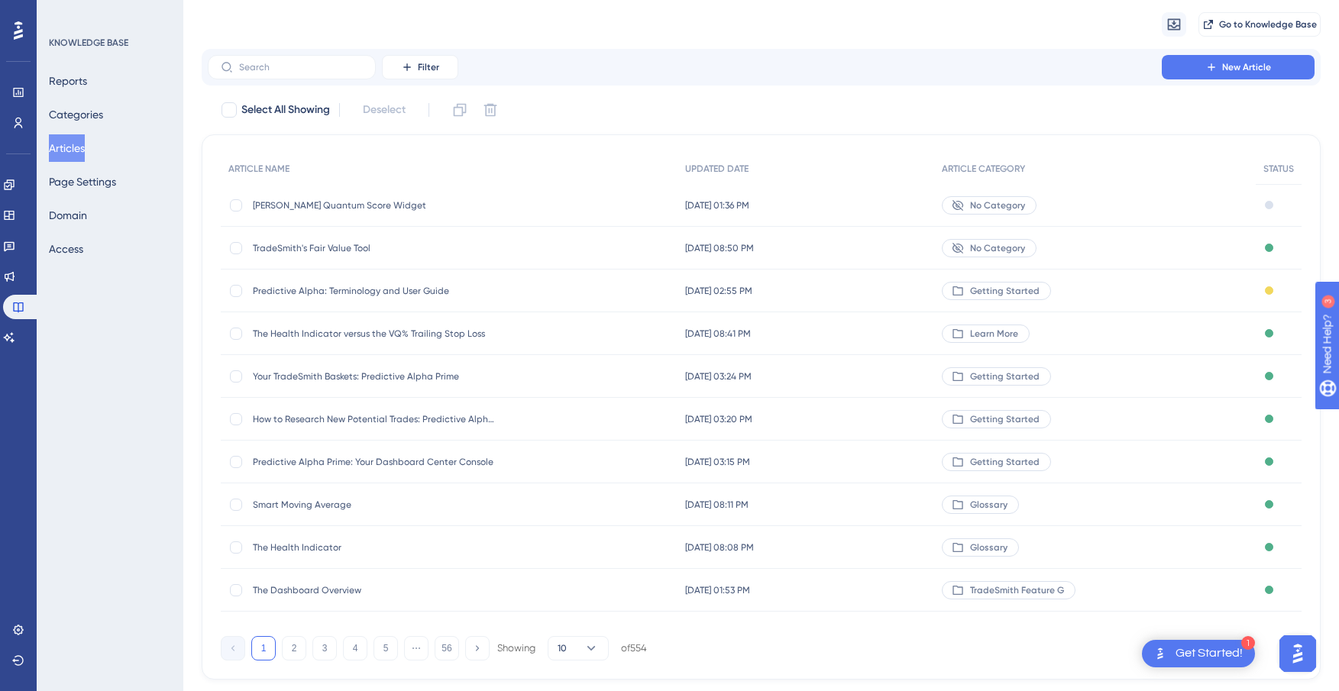
scroll to position [57, 0]
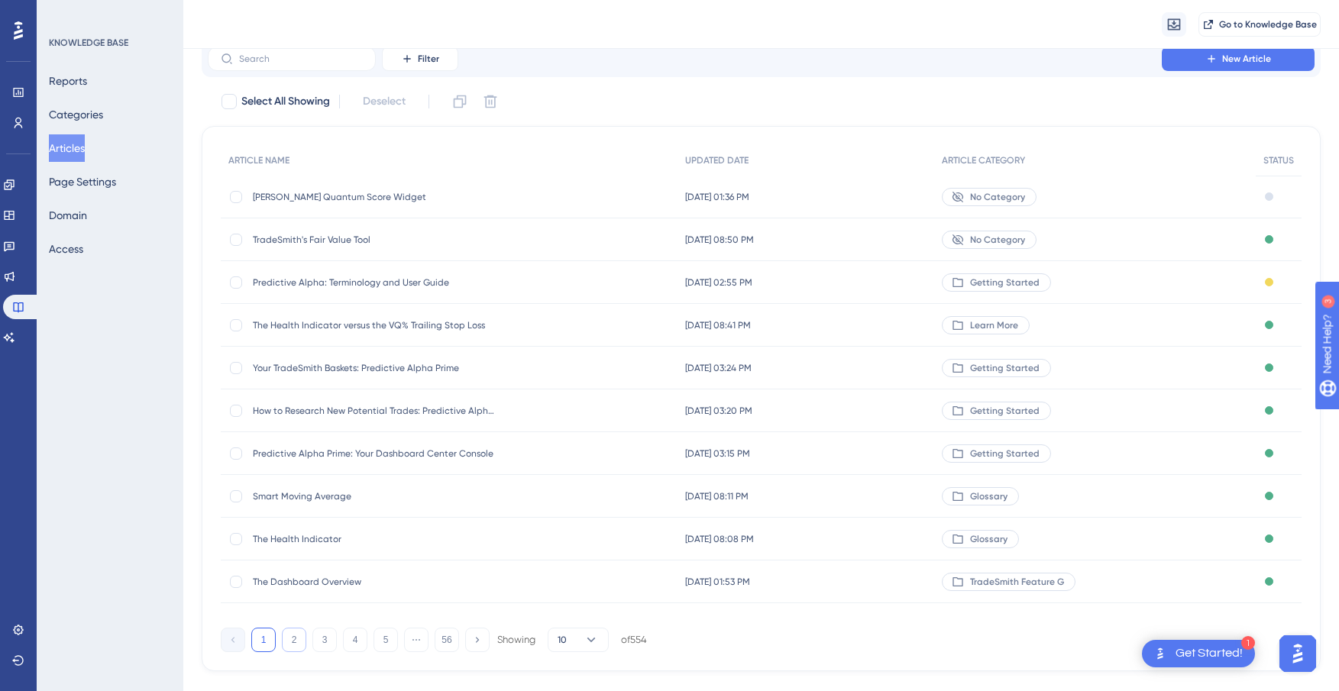
click at [297, 643] on button "2" at bounding box center [294, 640] width 24 height 24
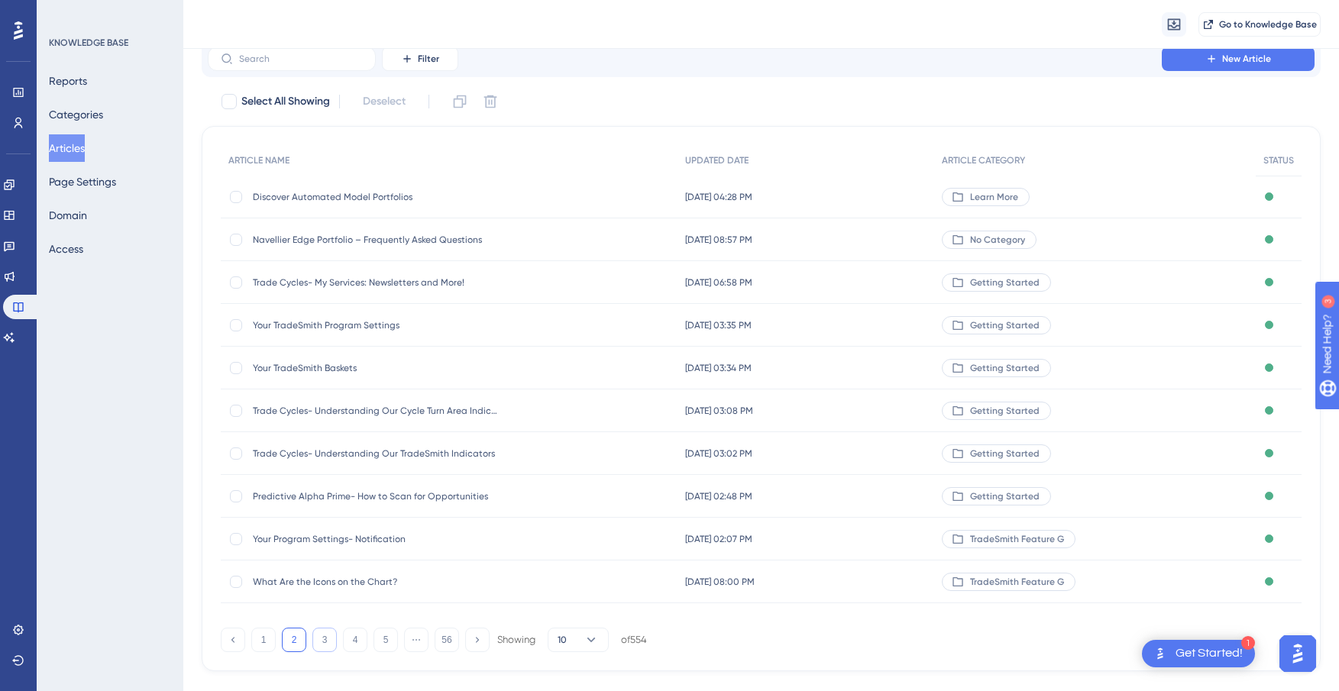
click at [328, 642] on button "3" at bounding box center [324, 640] width 24 height 24
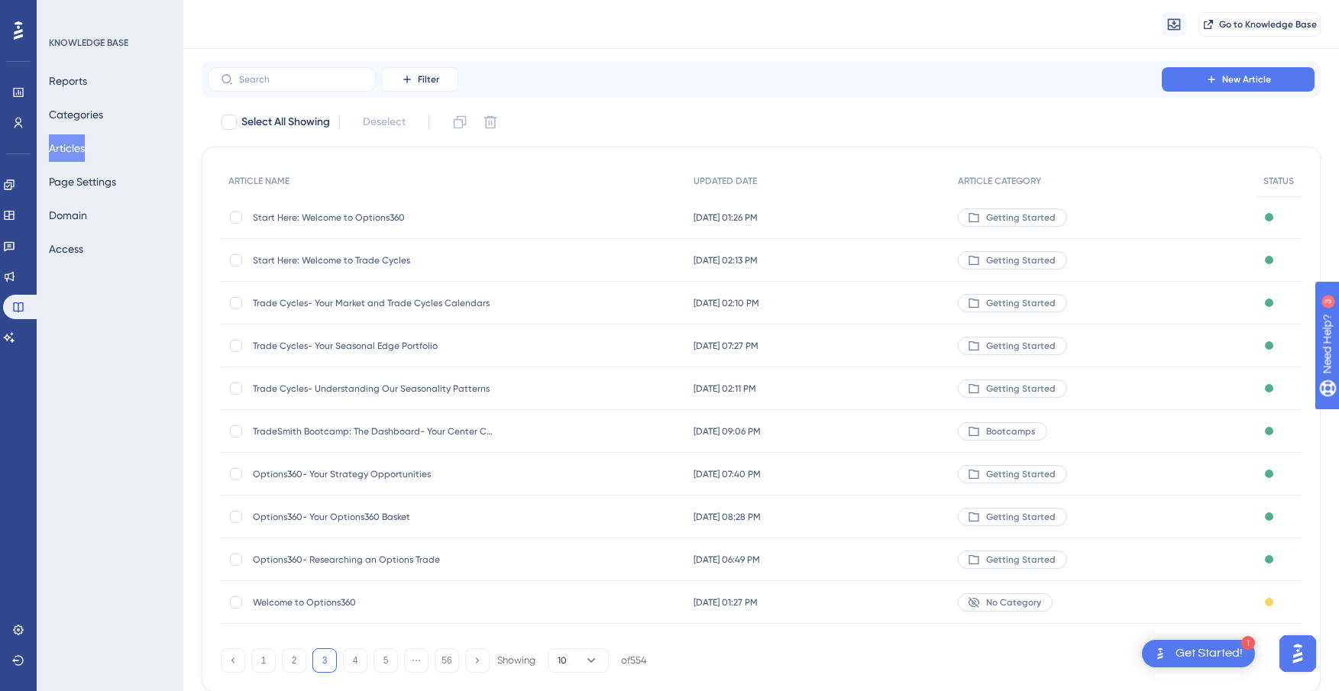
scroll to position [35, 0]
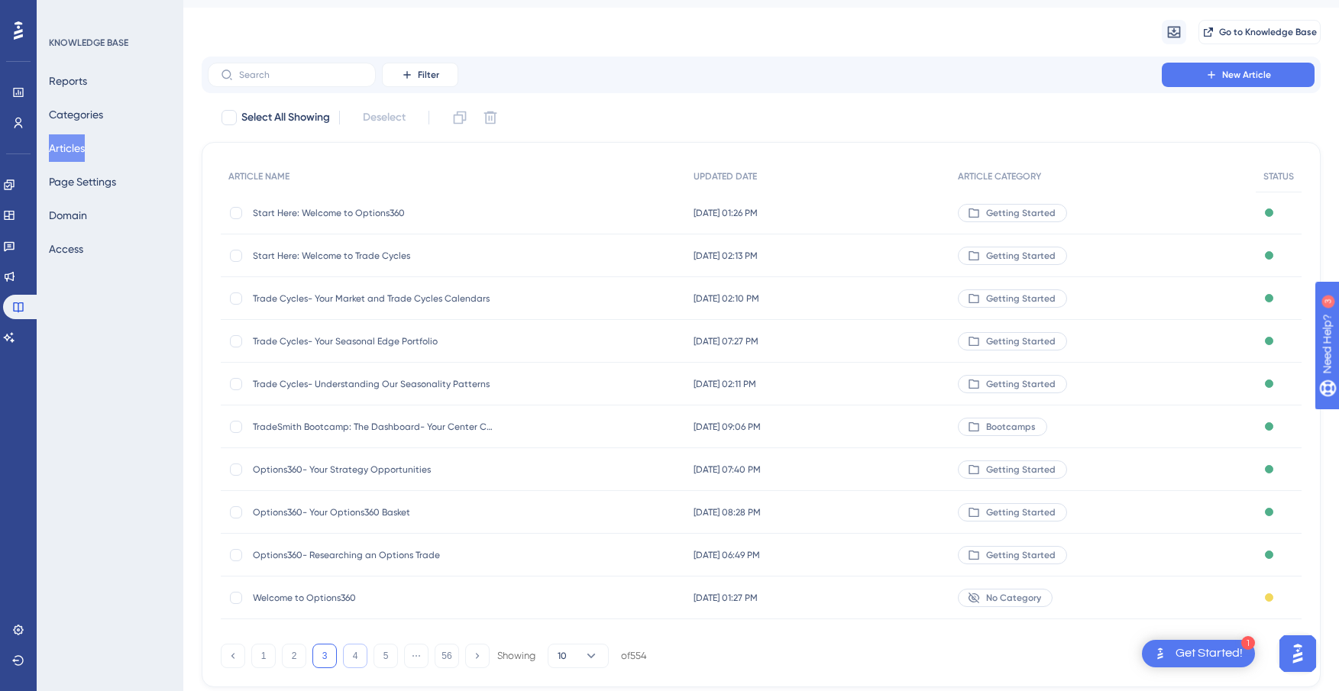
click at [357, 658] on button "4" at bounding box center [355, 656] width 24 height 24
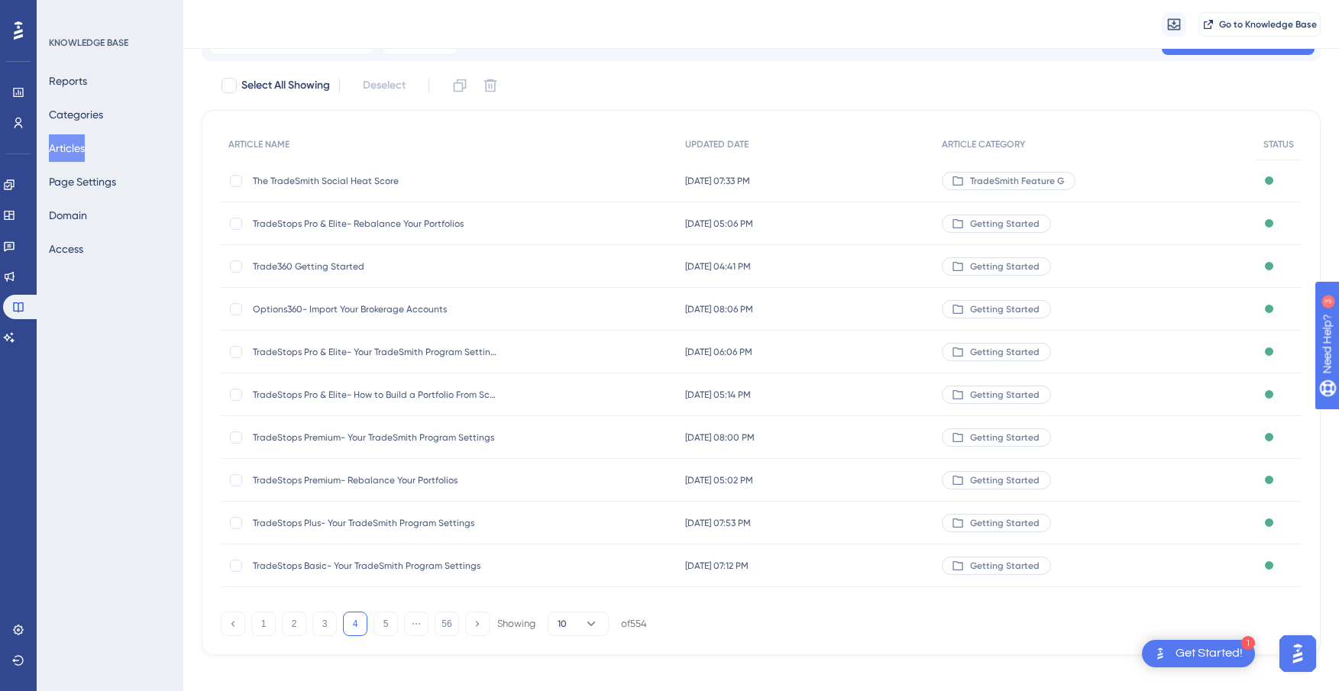
scroll to position [76, 0]
click at [389, 620] on button "5" at bounding box center [385, 621] width 24 height 24
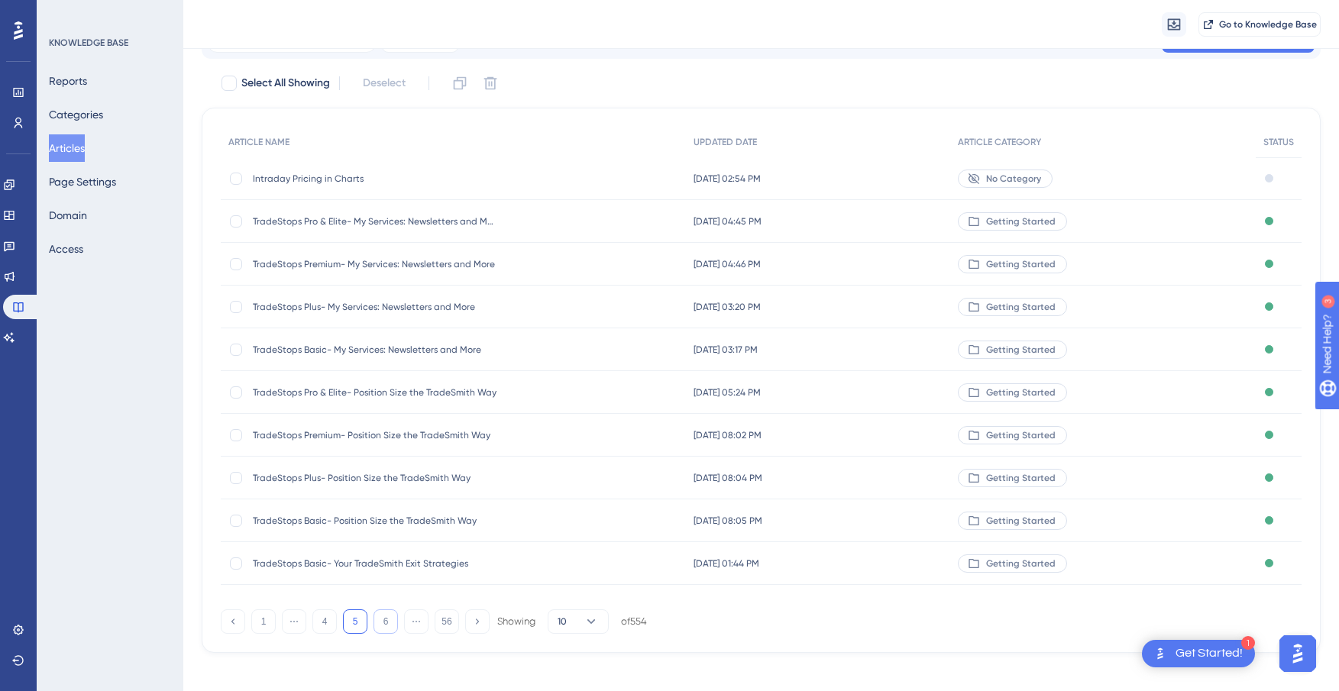
click at [376, 615] on button "6" at bounding box center [385, 621] width 24 height 24
click at [375, 622] on button "7" at bounding box center [385, 621] width 24 height 24
click at [381, 619] on button "8" at bounding box center [385, 621] width 24 height 24
click at [381, 621] on button "9" at bounding box center [385, 621] width 24 height 24
click at [381, 621] on button "10" at bounding box center [385, 621] width 24 height 24
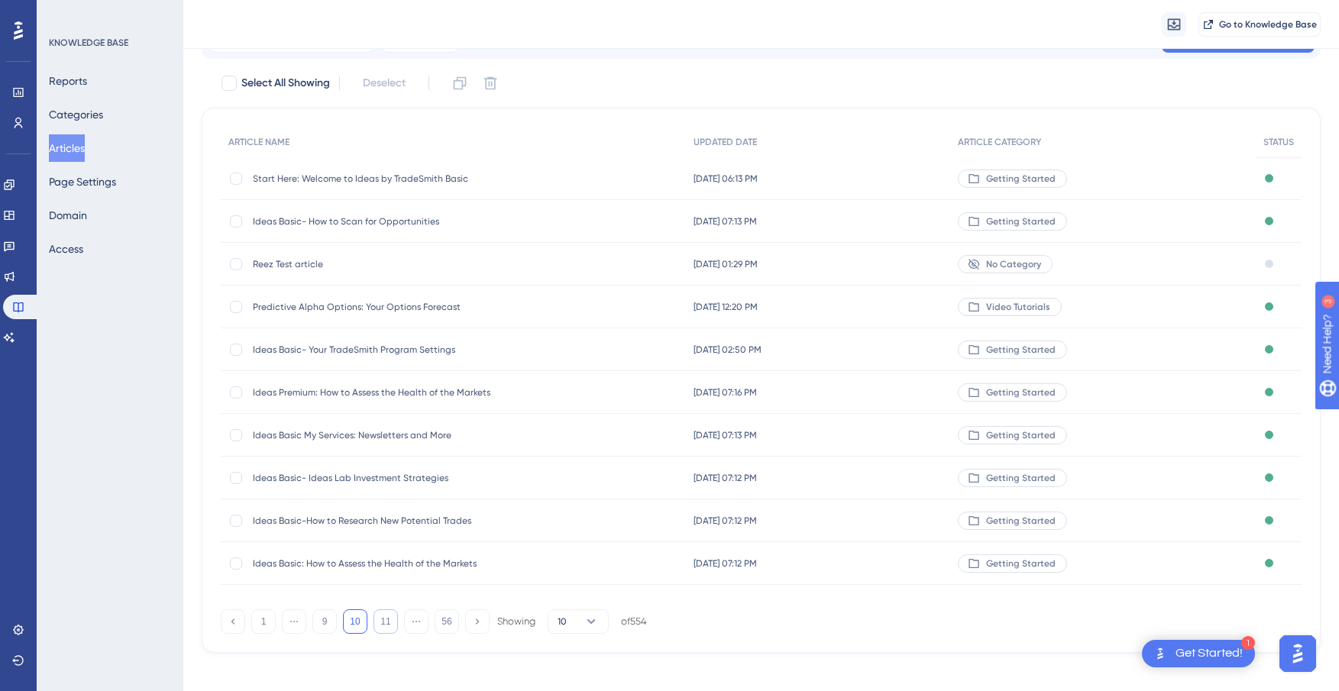
click at [380, 621] on button "11" at bounding box center [385, 621] width 24 height 24
click at [380, 621] on button "12" at bounding box center [385, 621] width 24 height 24
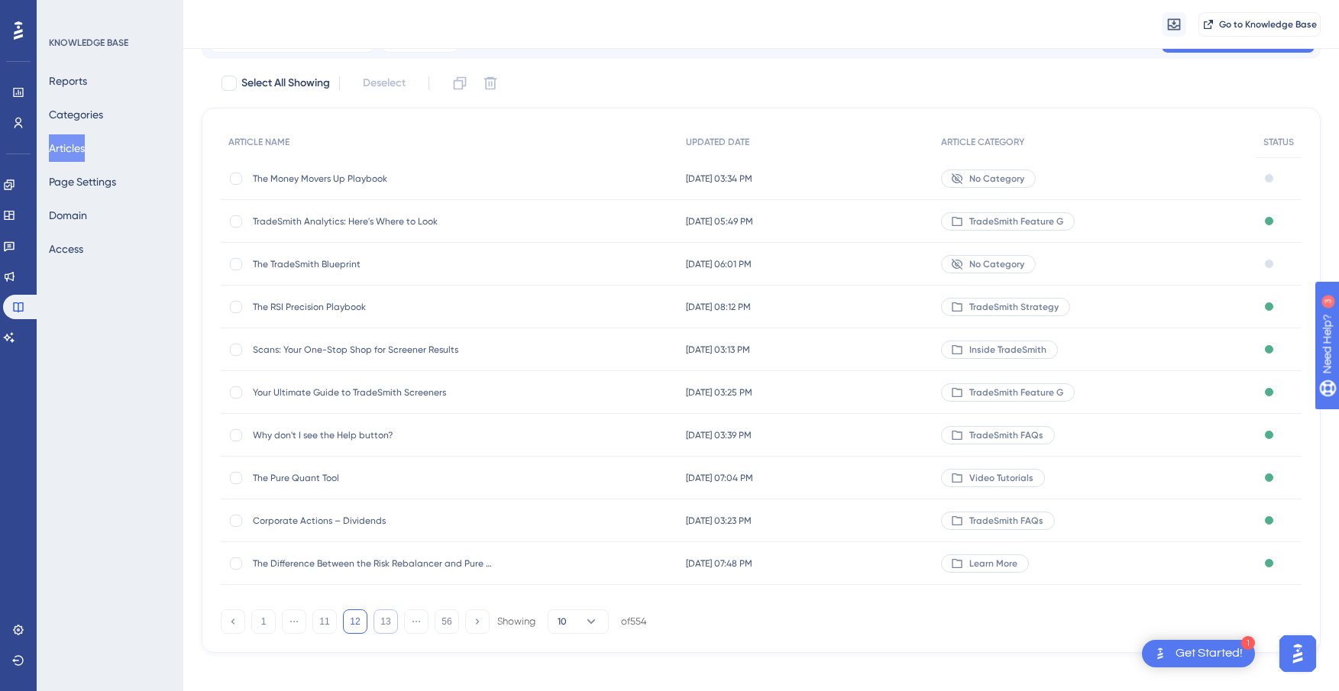
click at [380, 621] on button "13" at bounding box center [385, 621] width 24 height 24
click at [331, 619] on button "12" at bounding box center [324, 621] width 24 height 24
click at [318, 625] on button "11" at bounding box center [324, 621] width 24 height 24
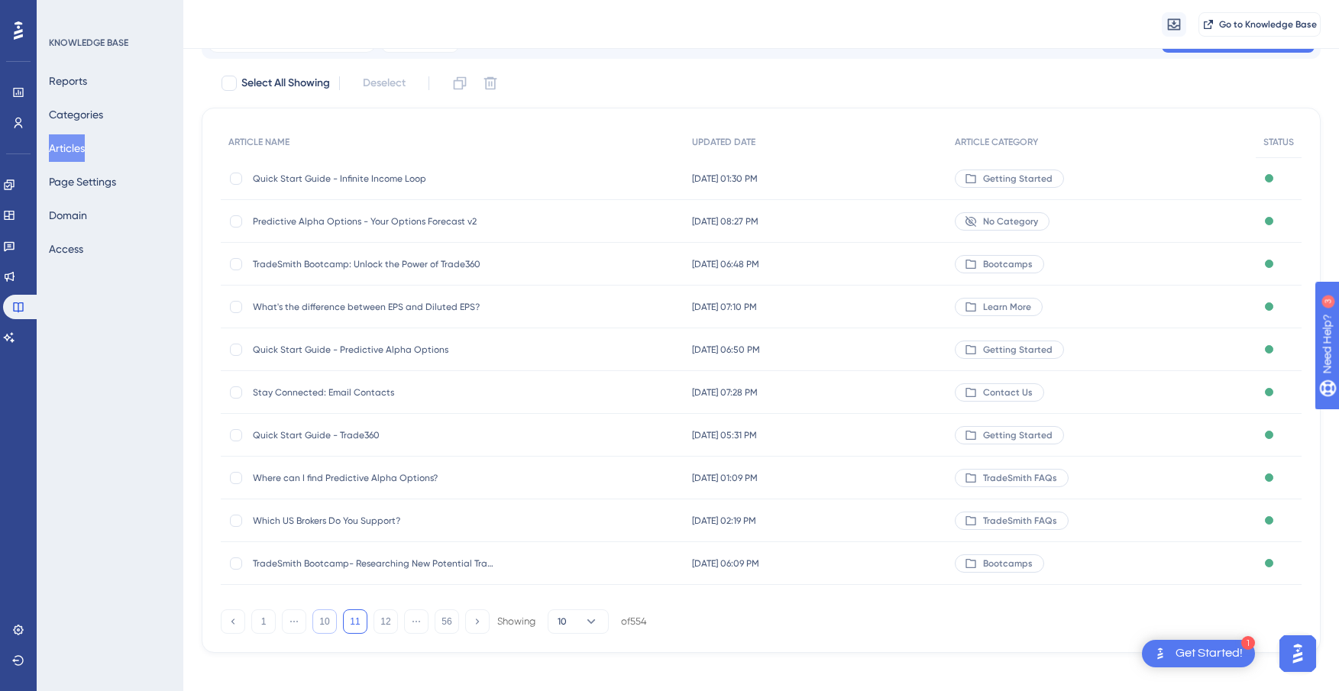
click at [318, 622] on button "10" at bounding box center [324, 621] width 24 height 24
click at [320, 620] on button "9" at bounding box center [324, 621] width 24 height 24
click at [319, 619] on button "8" at bounding box center [324, 621] width 24 height 24
click at [319, 619] on button "7" at bounding box center [324, 621] width 24 height 24
click at [330, 627] on button "6" at bounding box center [324, 621] width 24 height 24
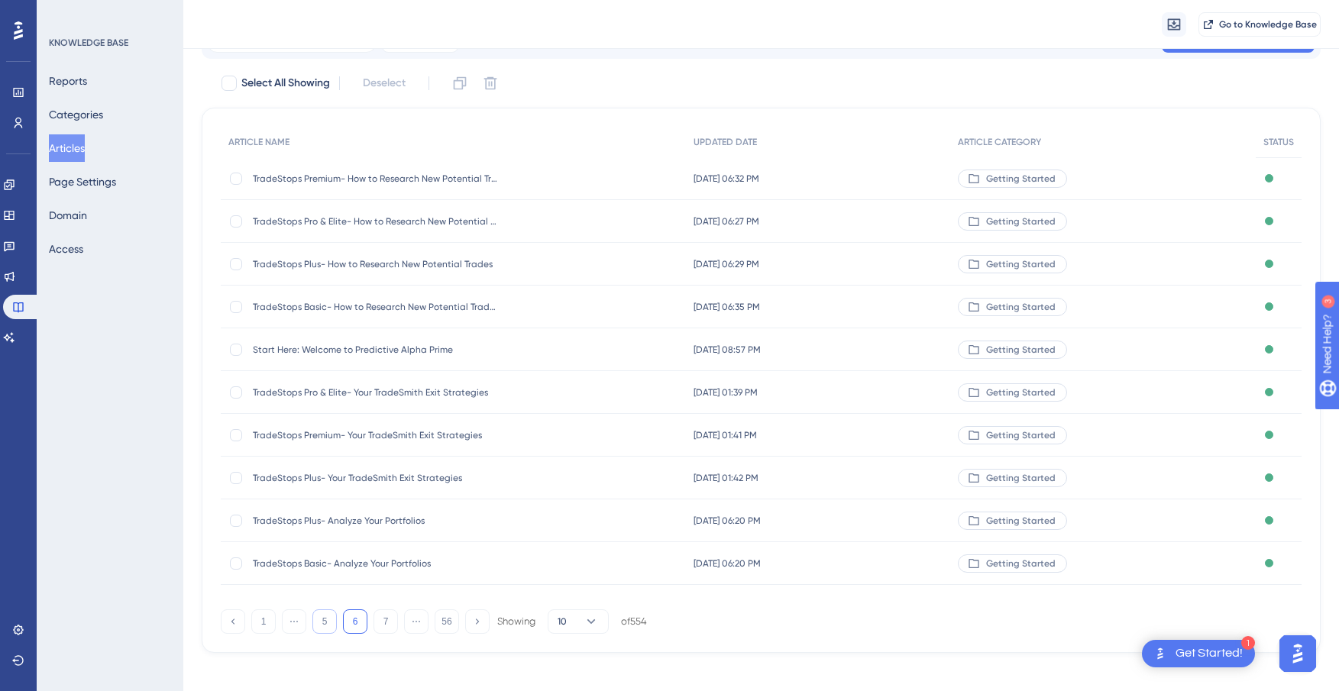
click at [316, 625] on button "5" at bounding box center [324, 621] width 24 height 24
click at [315, 628] on button "4" at bounding box center [324, 621] width 24 height 24
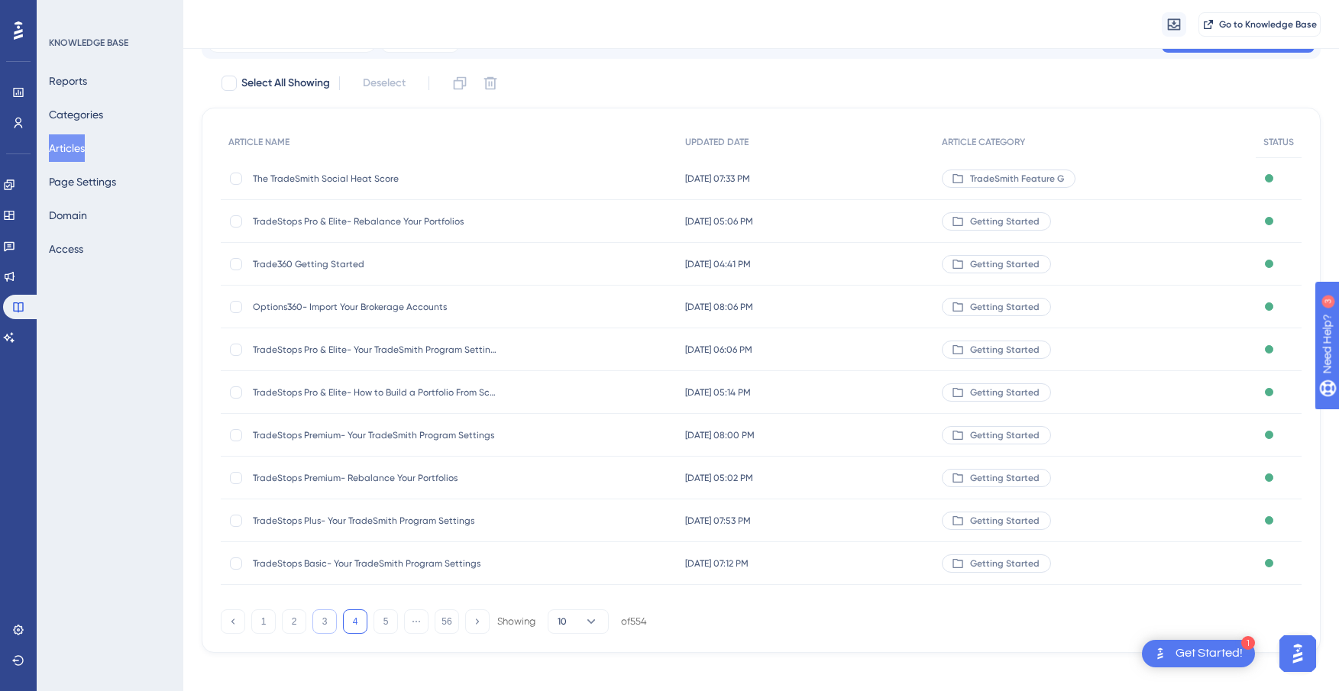
click at [330, 622] on button "3" at bounding box center [324, 621] width 24 height 24
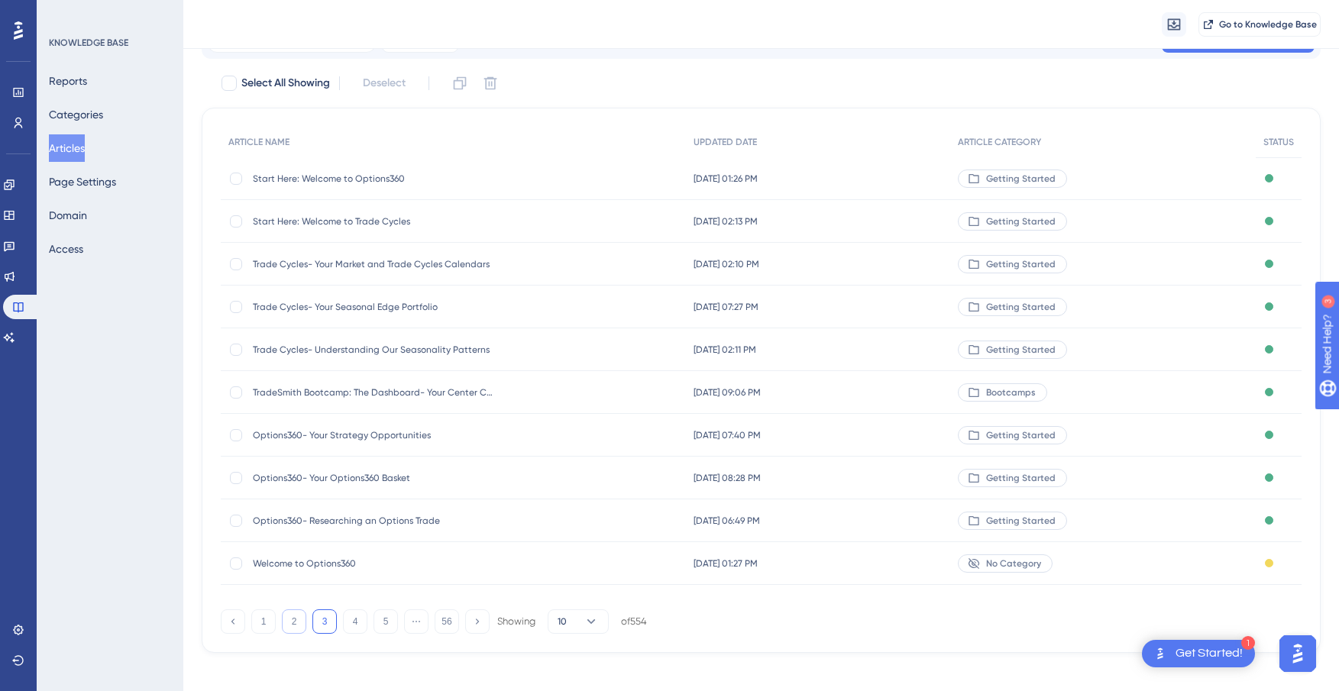
click at [302, 620] on button "2" at bounding box center [294, 621] width 24 height 24
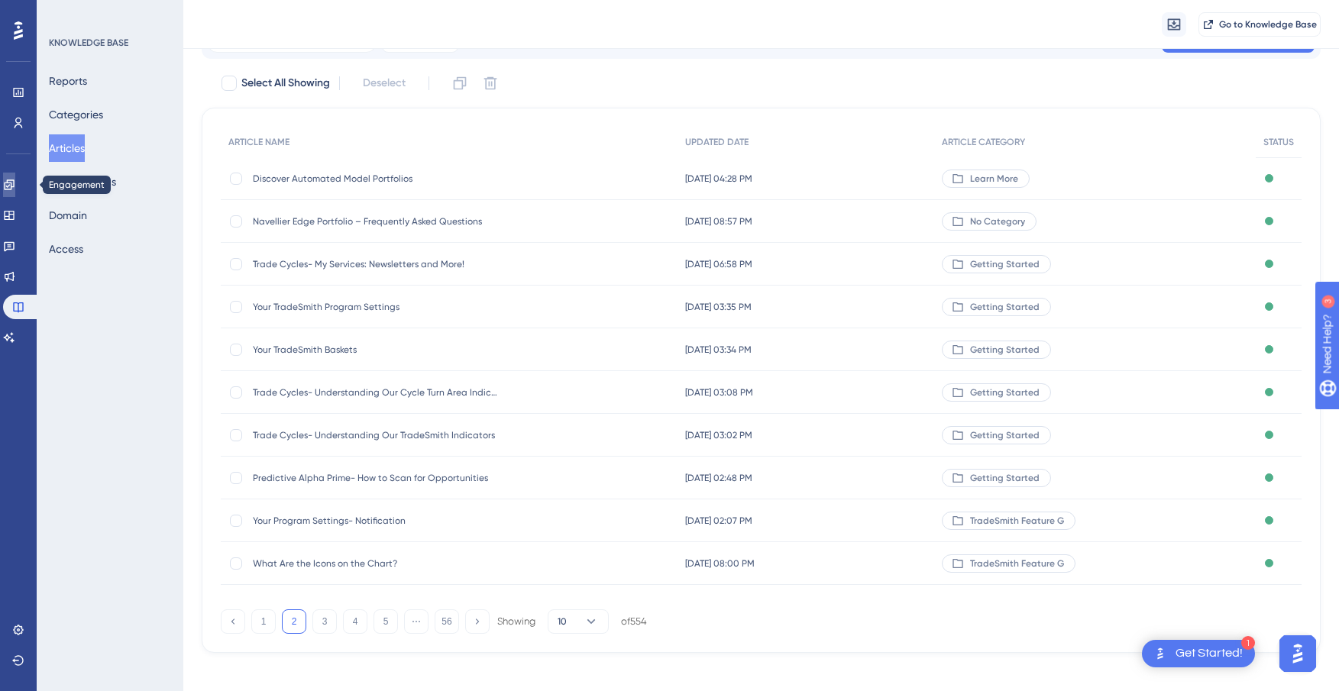
click at [15, 194] on link at bounding box center [9, 185] width 12 height 24
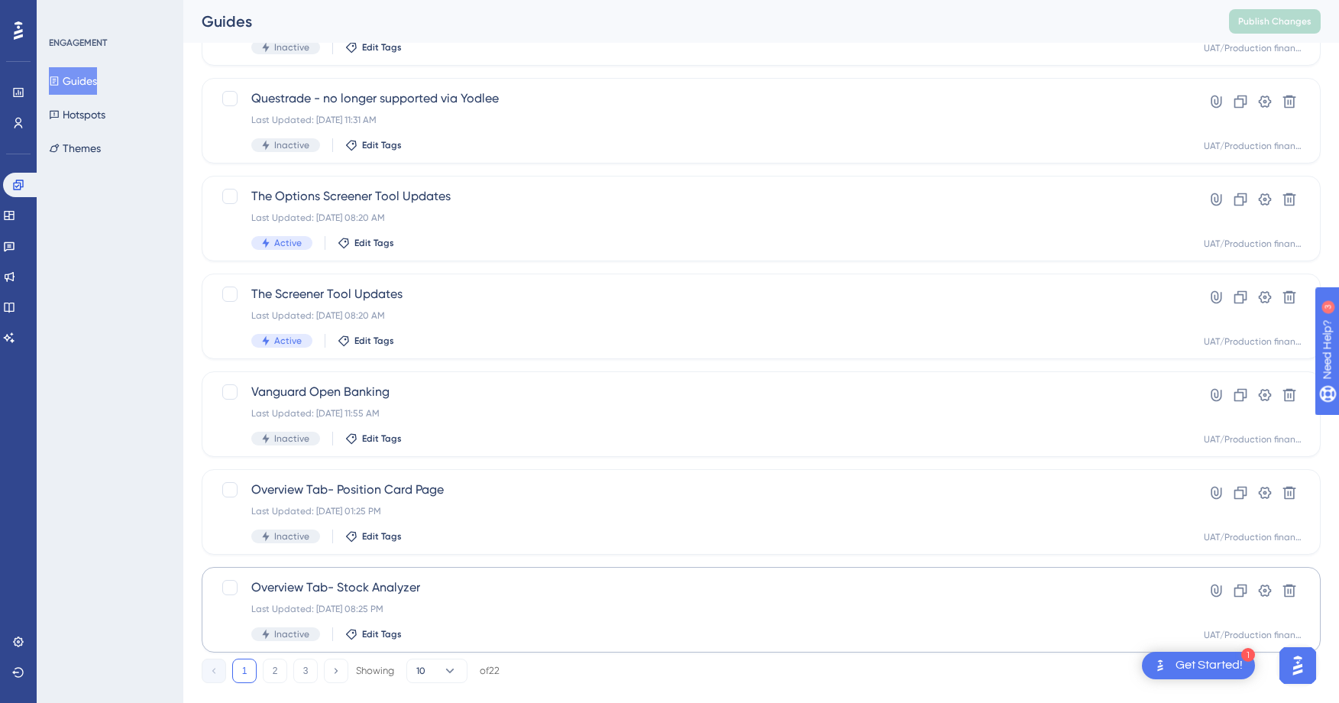
scroll to position [483, 0]
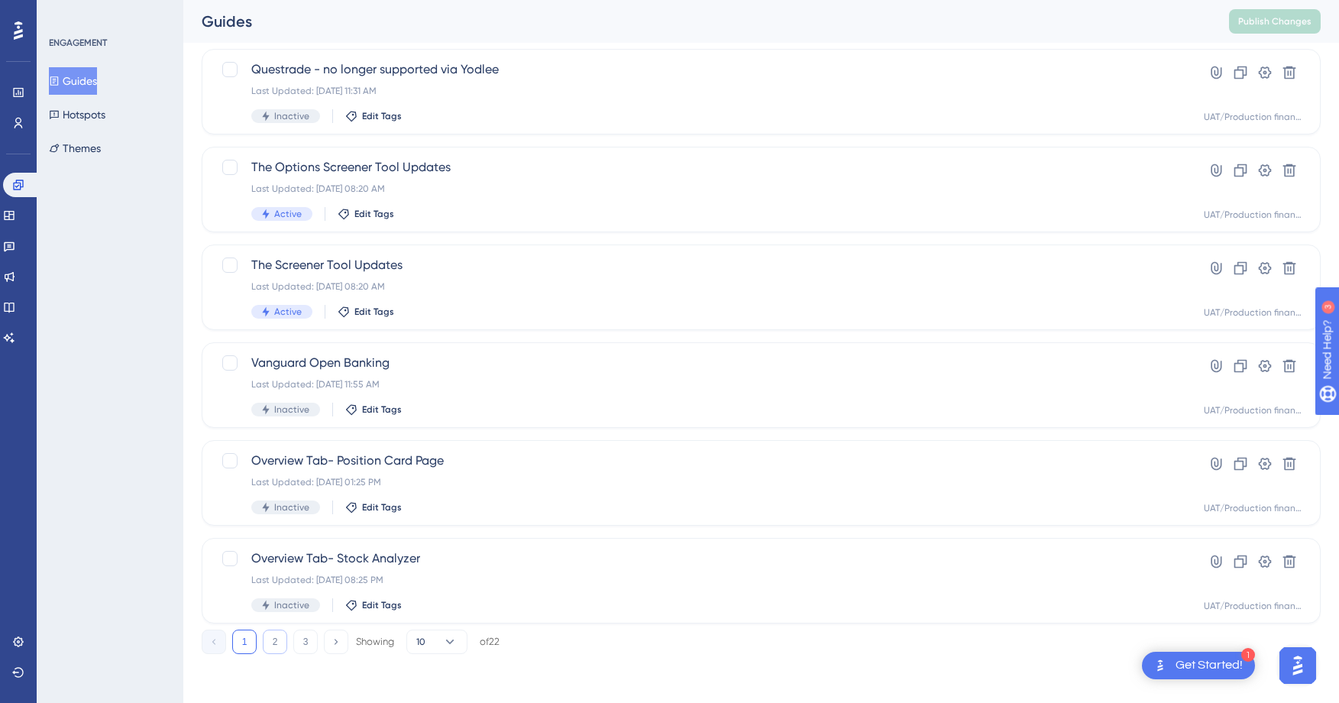
click at [269, 644] on button "2" at bounding box center [275, 641] width 24 height 24
click at [305, 645] on button "3" at bounding box center [305, 641] width 24 height 24
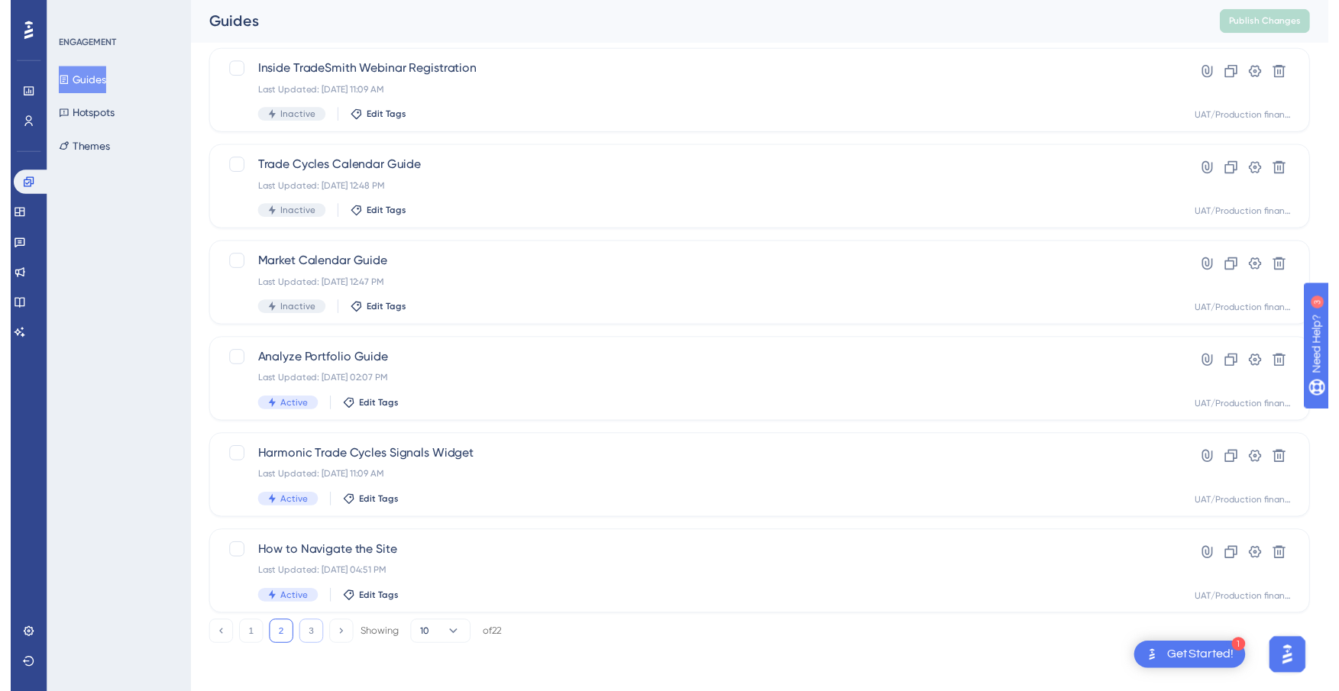
scroll to position [0, 0]
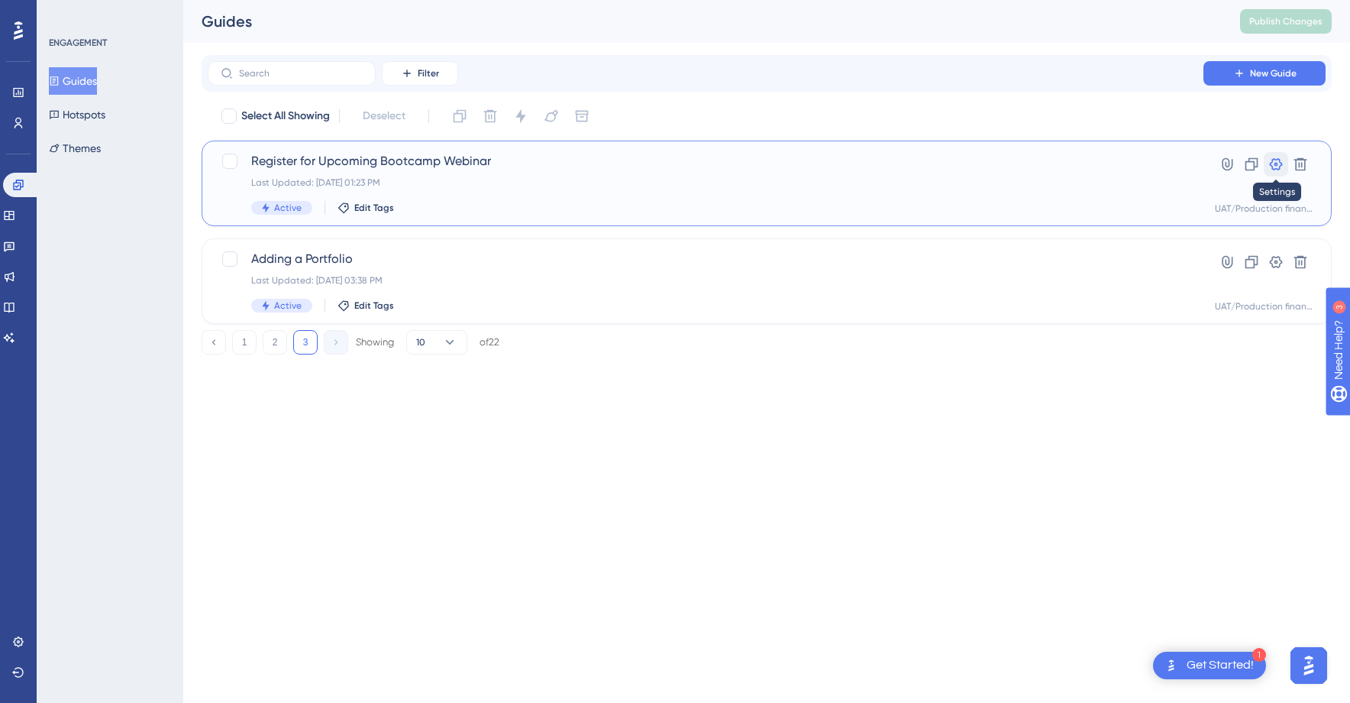
click at [1280, 161] on icon at bounding box center [1276, 164] width 13 height 12
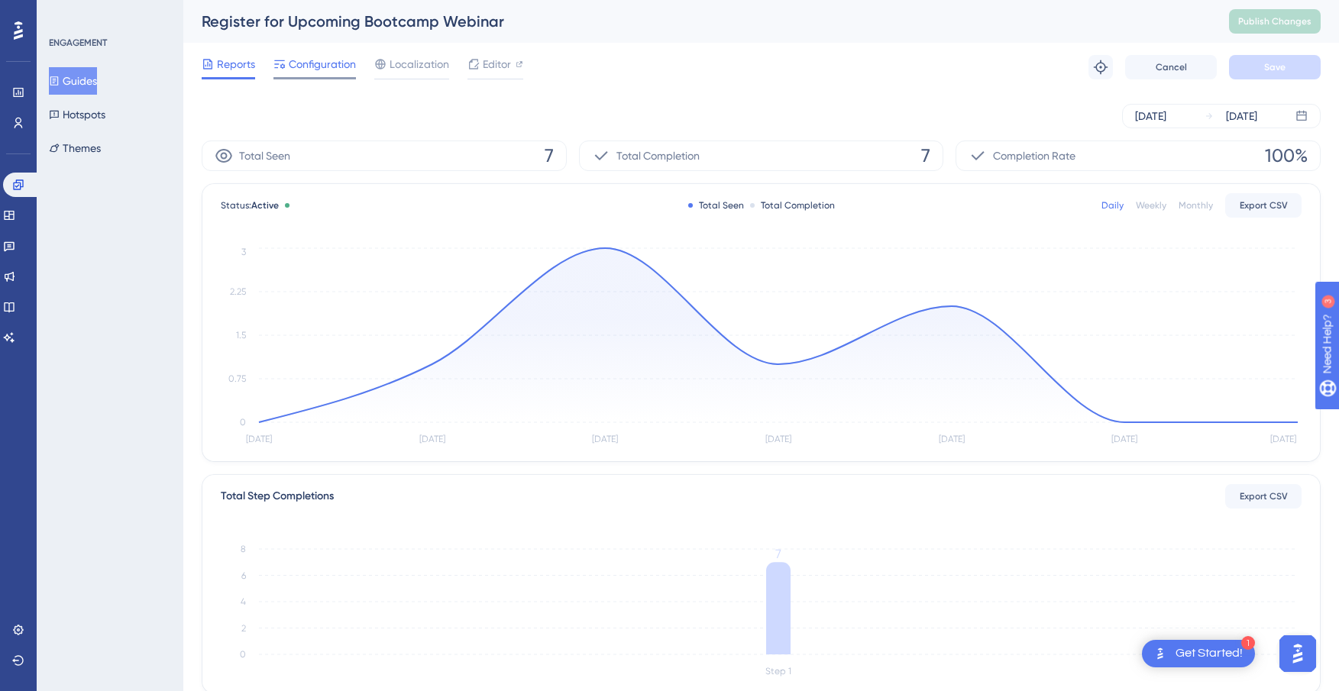
click at [349, 73] on div "Configuration" at bounding box center [314, 67] width 82 height 24
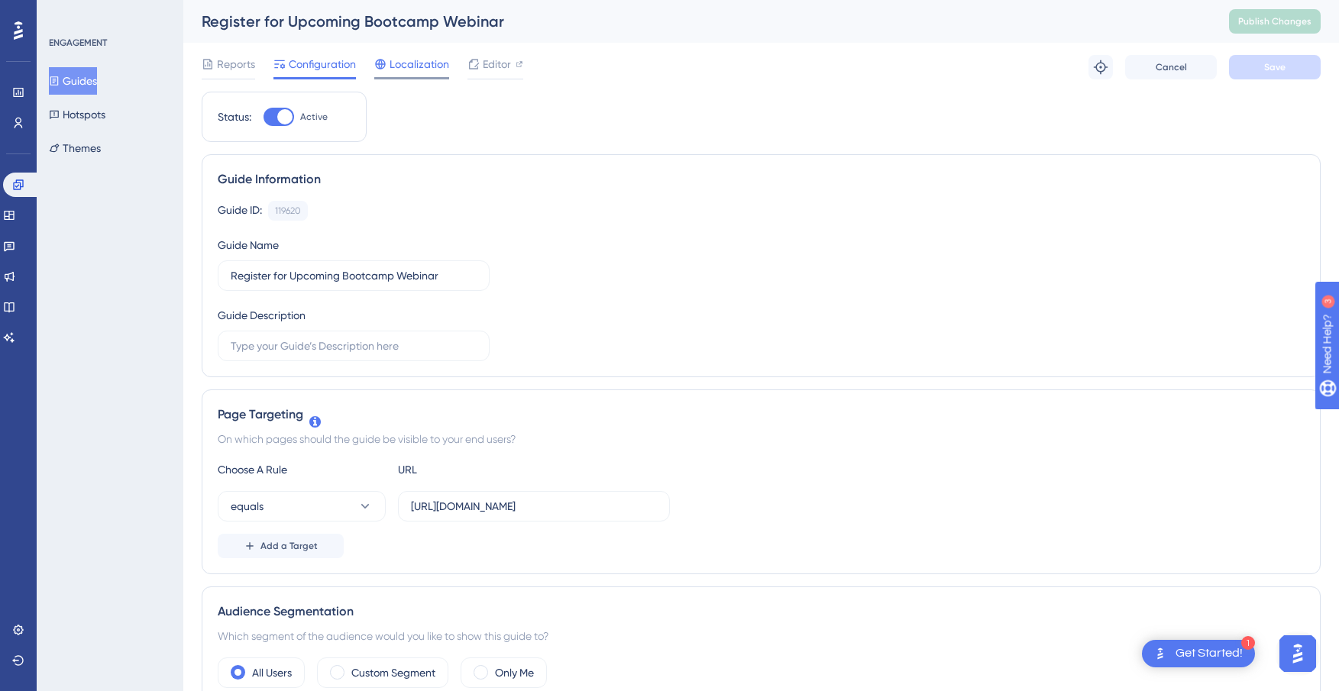
click at [402, 66] on span "Localization" at bounding box center [419, 64] width 60 height 18
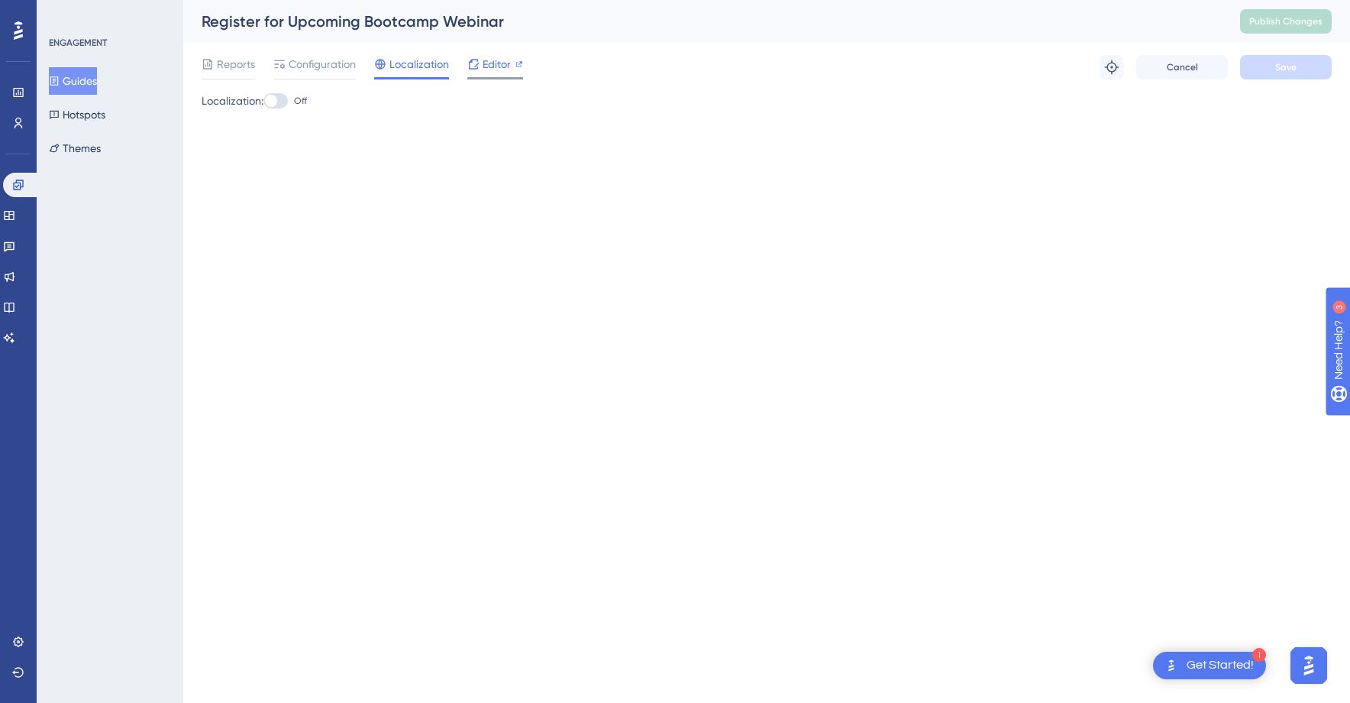
click at [500, 66] on span "Editor" at bounding box center [497, 64] width 28 height 18
click at [95, 118] on button "Hotspots" at bounding box center [77, 114] width 57 height 27
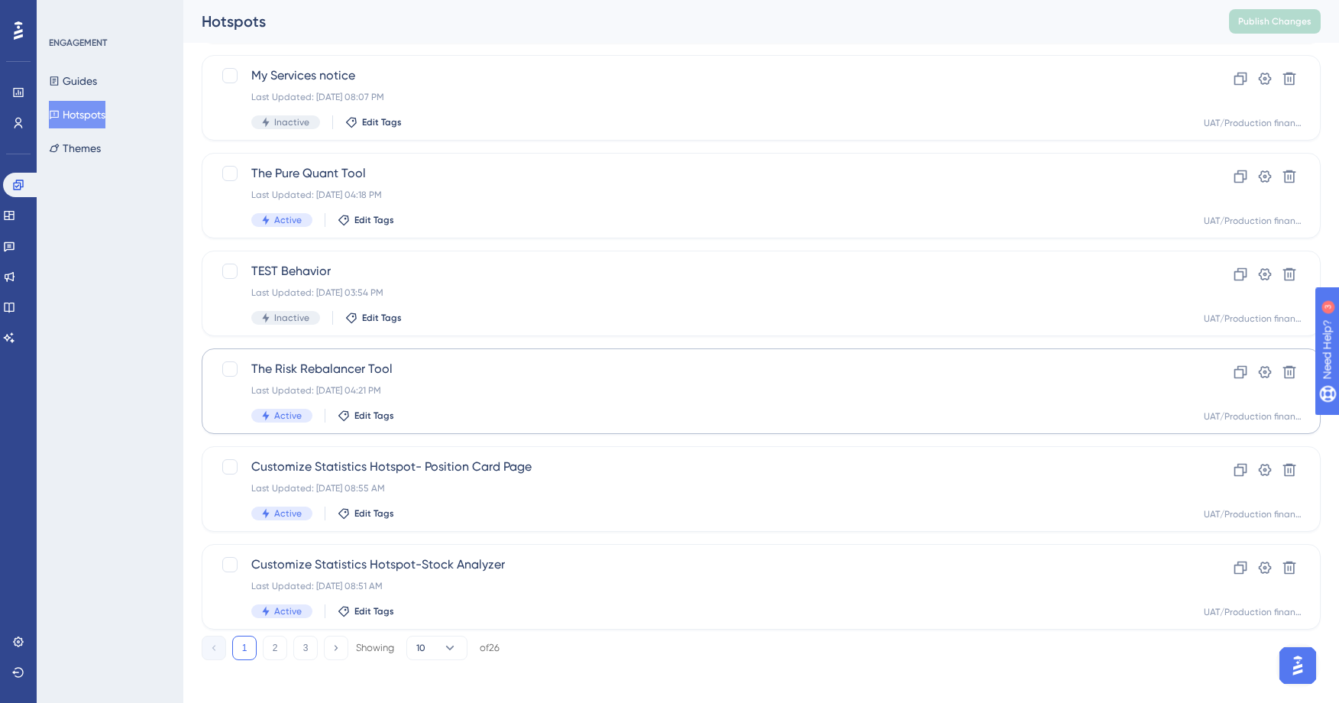
scroll to position [483, 0]
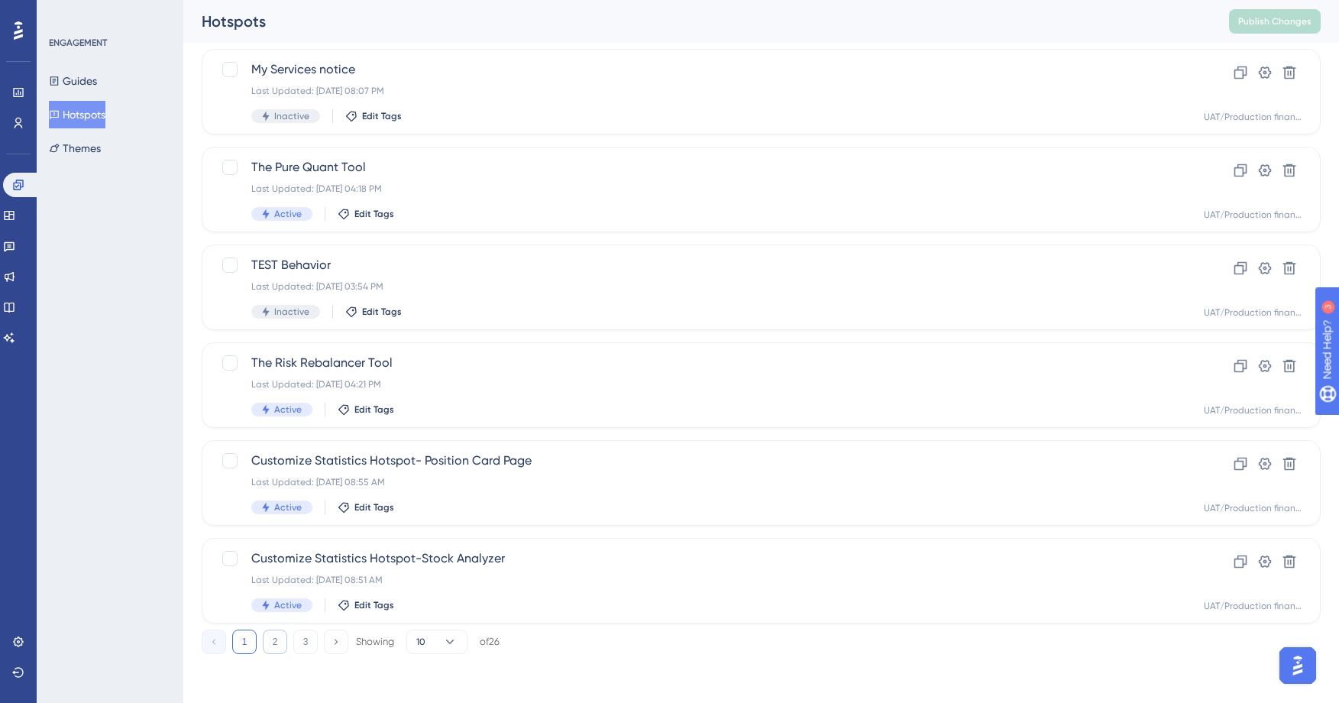
click at [283, 641] on button "2" at bounding box center [275, 641] width 24 height 24
click at [315, 642] on button "3" at bounding box center [305, 641] width 24 height 24
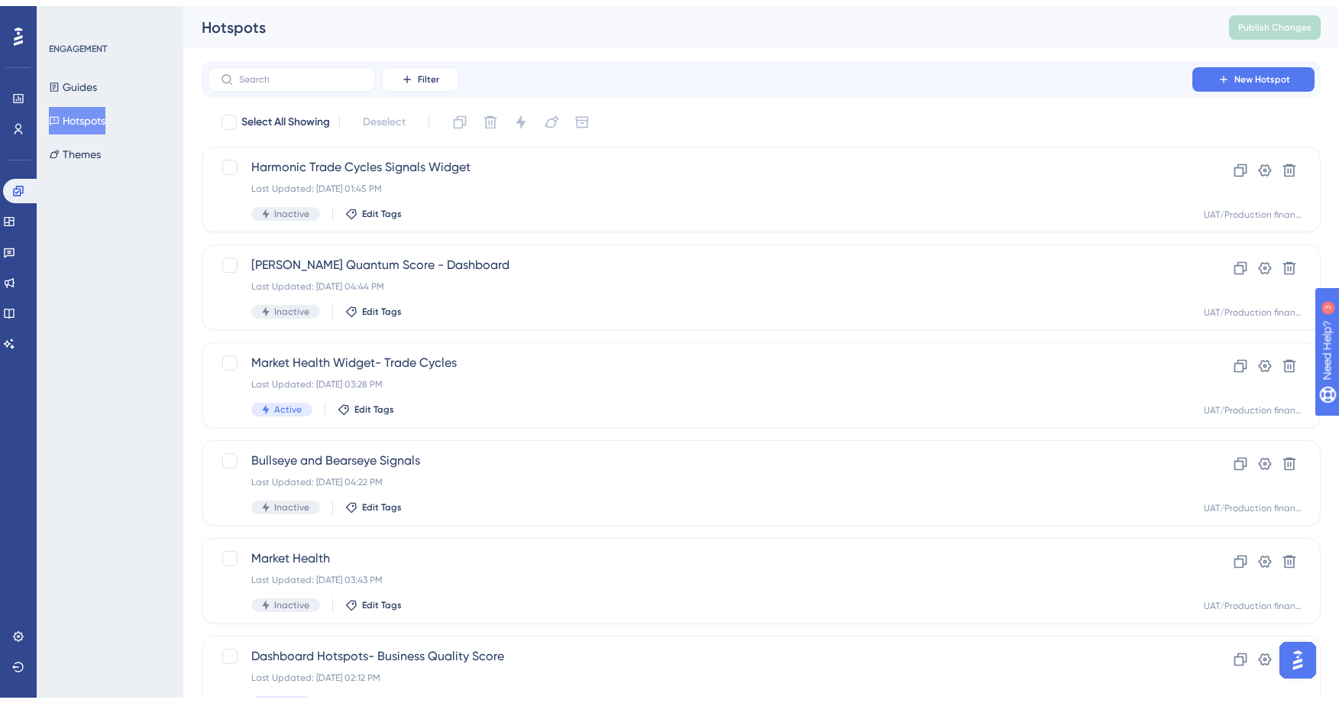
scroll to position [92, 0]
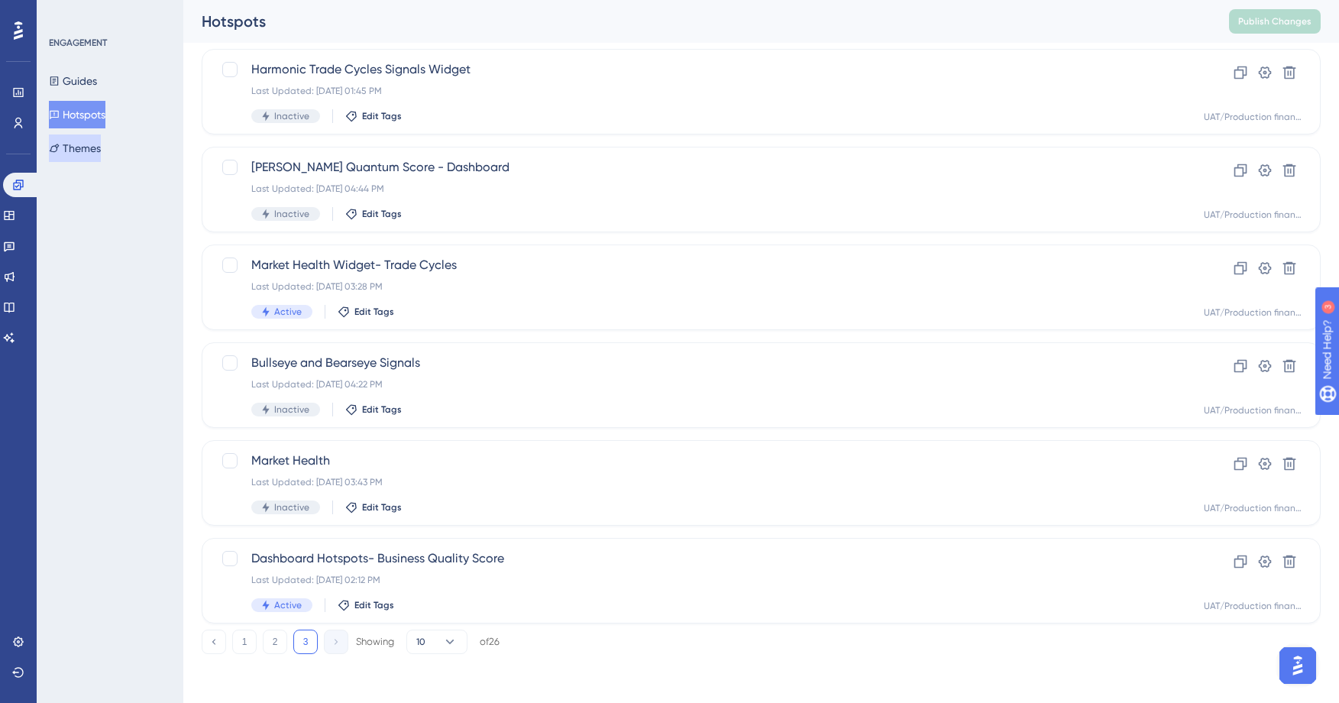
click at [101, 147] on button "Themes" at bounding box center [75, 147] width 52 height 27
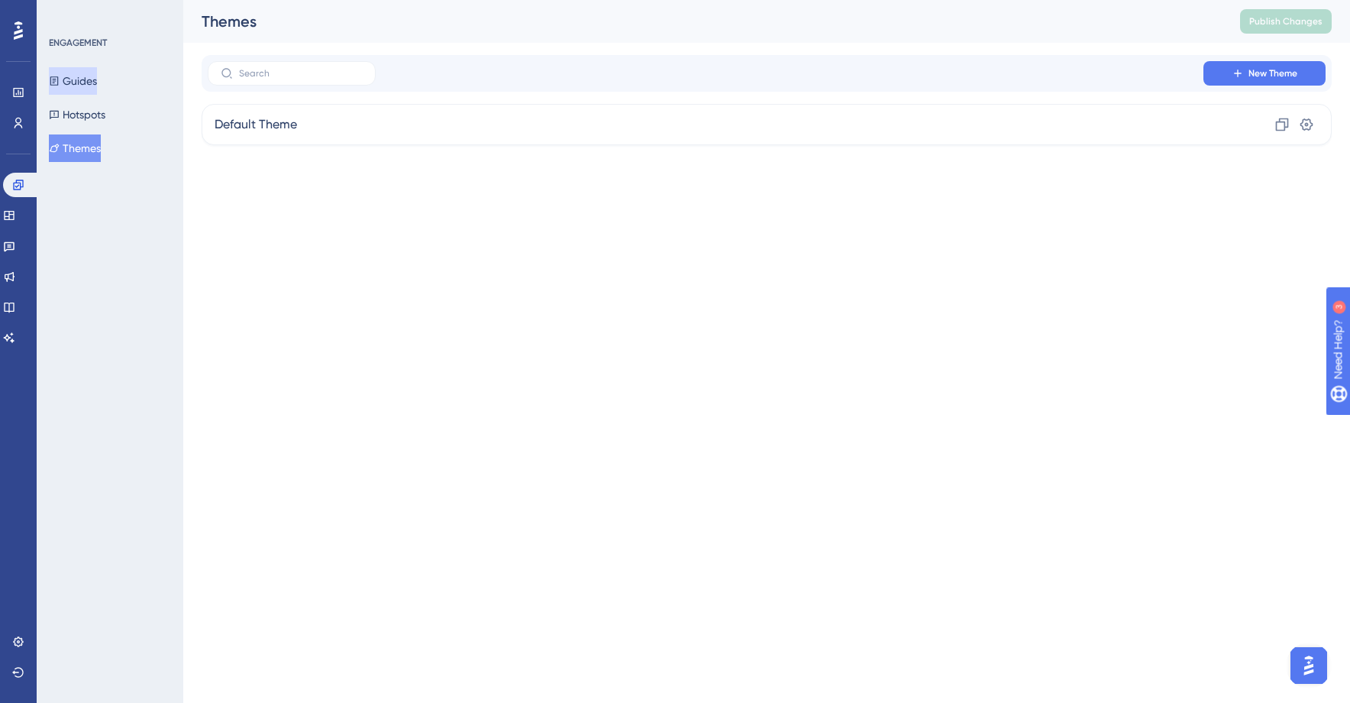
click at [86, 74] on button "Guides" at bounding box center [73, 80] width 48 height 27
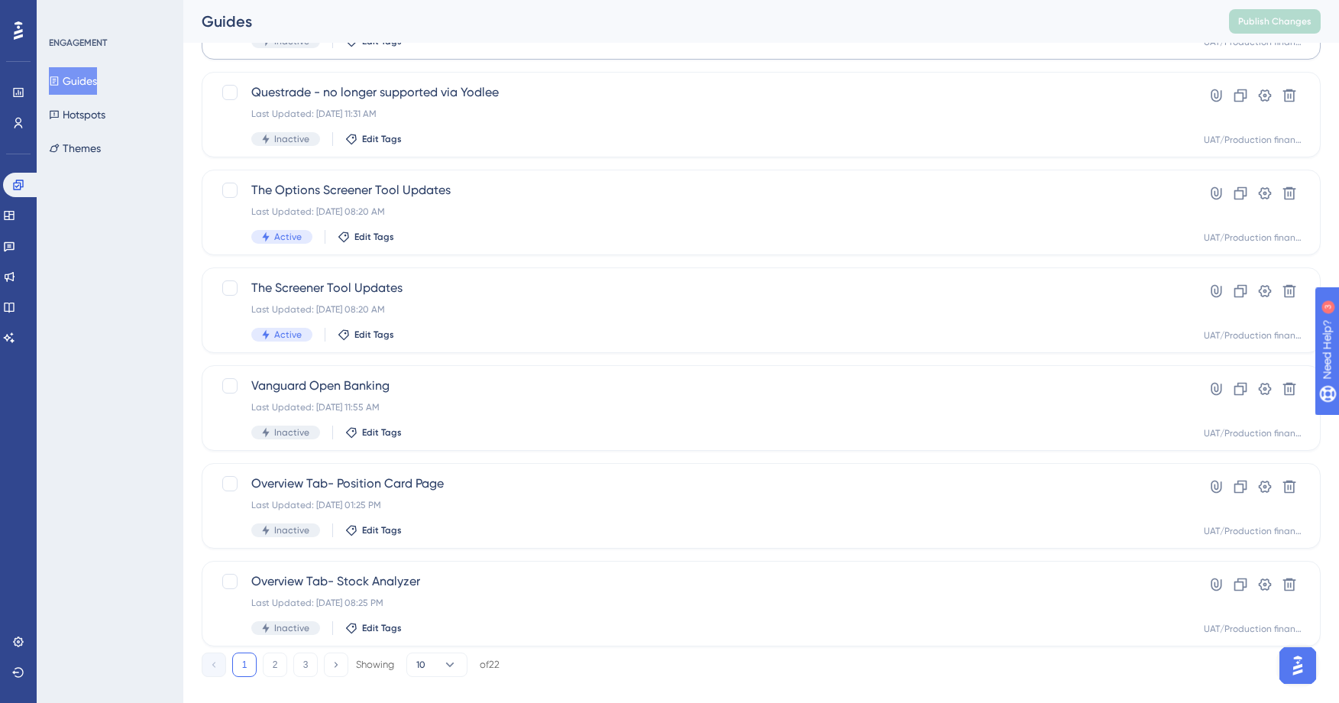
scroll to position [483, 0]
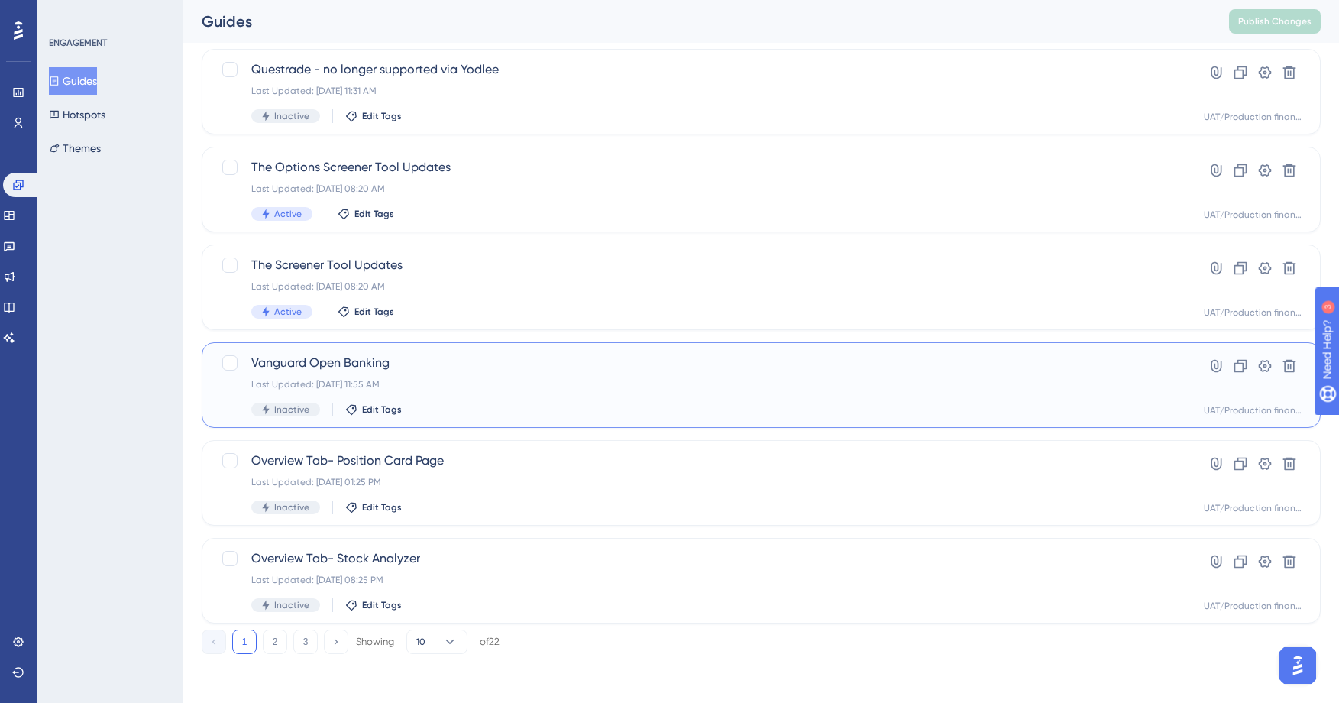
click at [420, 357] on span "Vanguard Open Banking" at bounding box center [699, 363] width 897 height 18
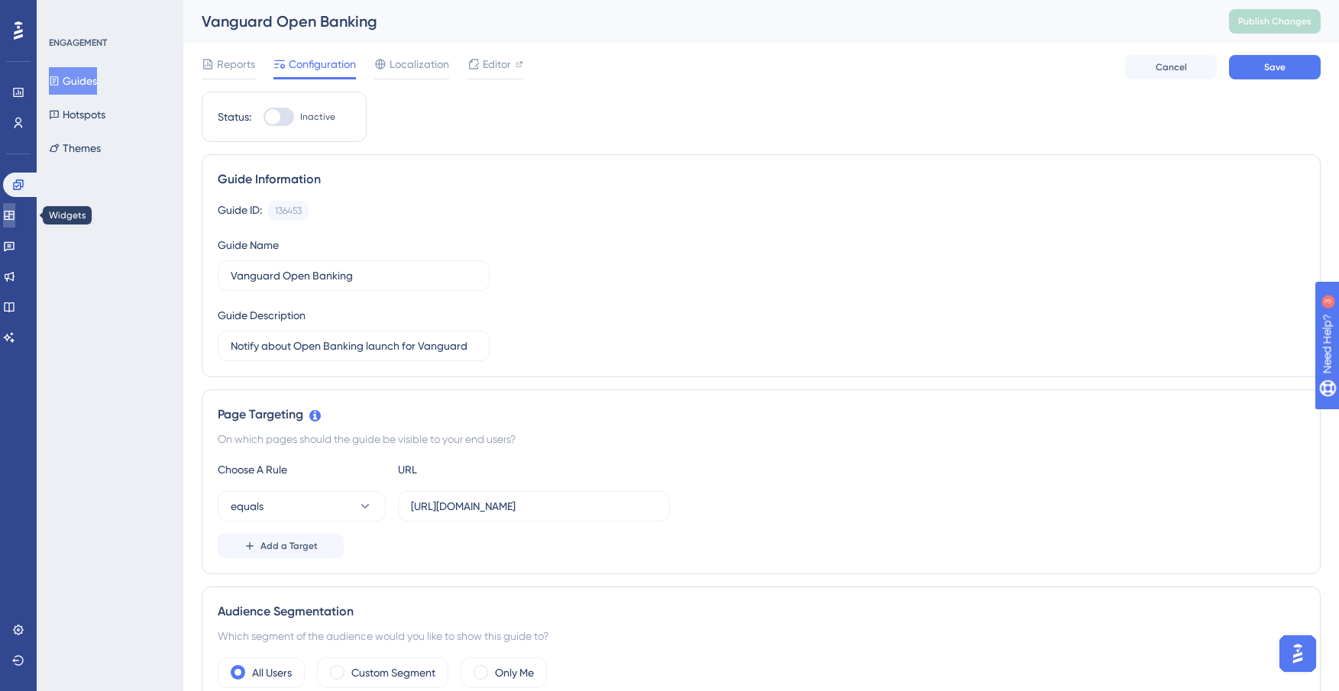
click at [14, 215] on icon at bounding box center [9, 215] width 12 height 12
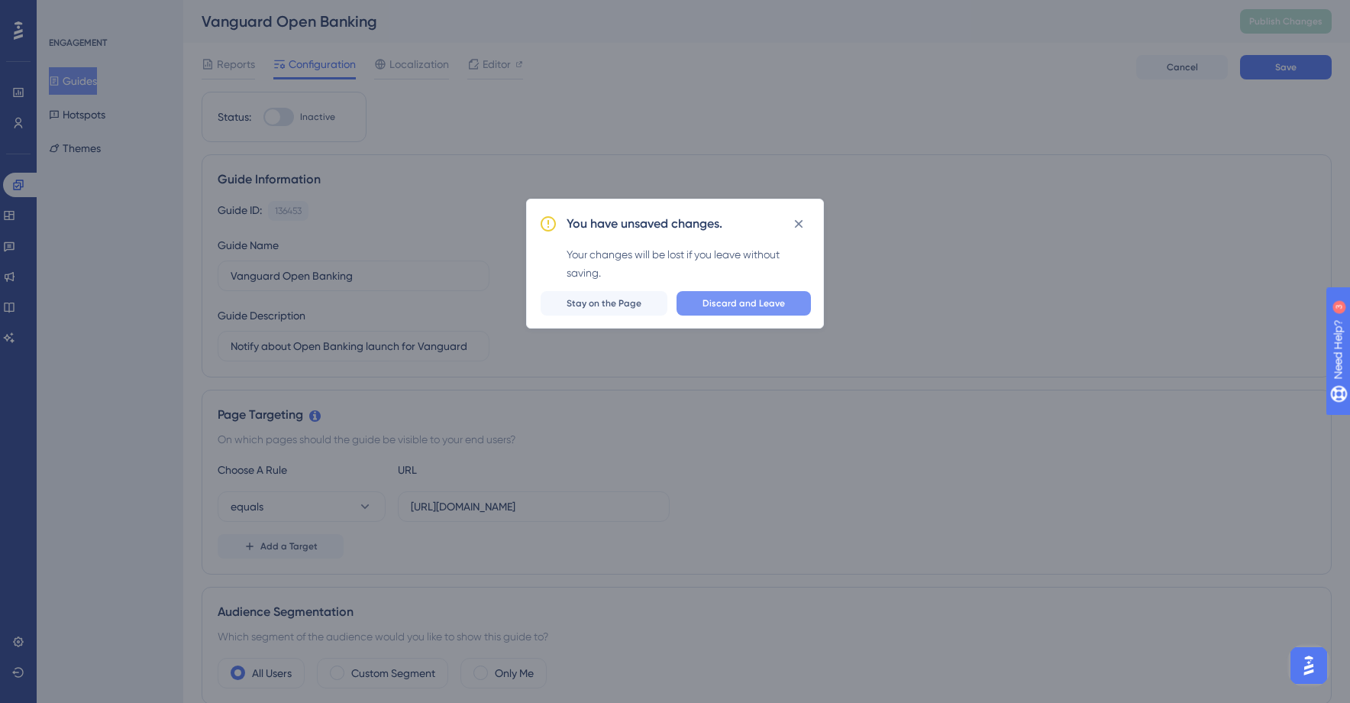
click at [715, 302] on span "Discard and Leave" at bounding box center [744, 303] width 82 height 12
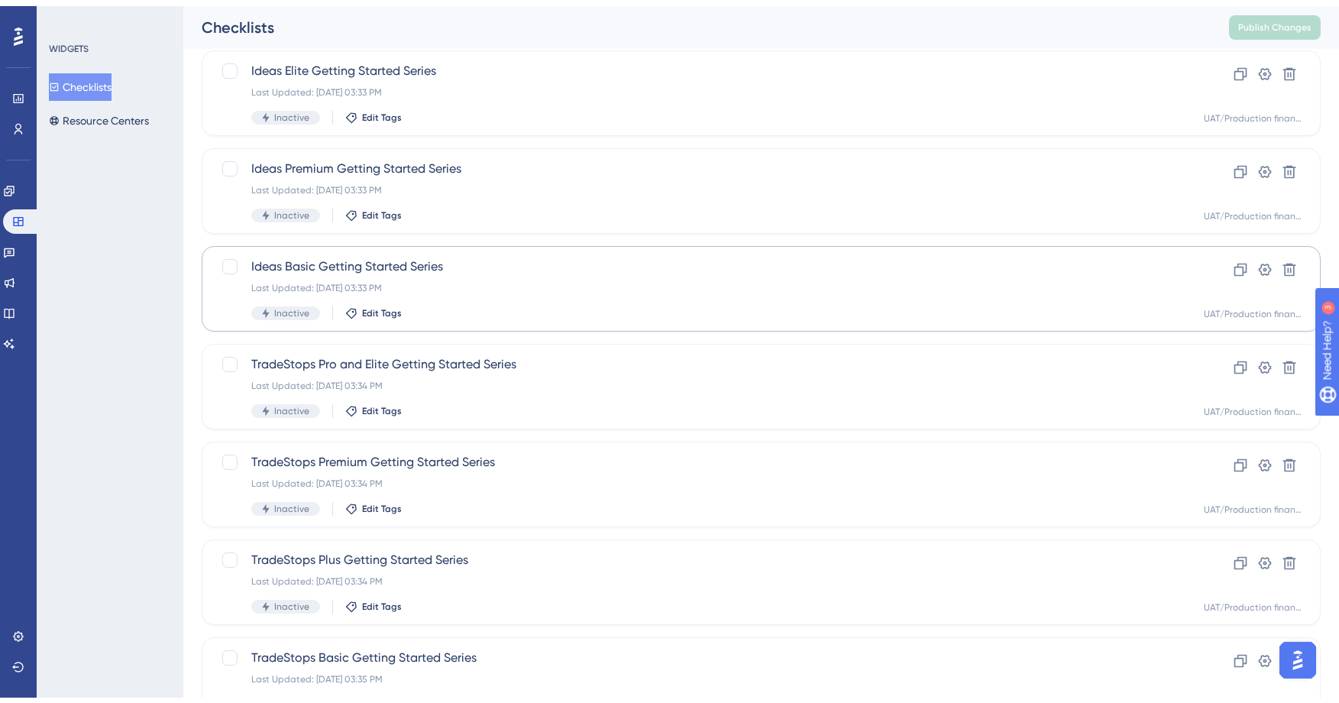
scroll to position [257, 0]
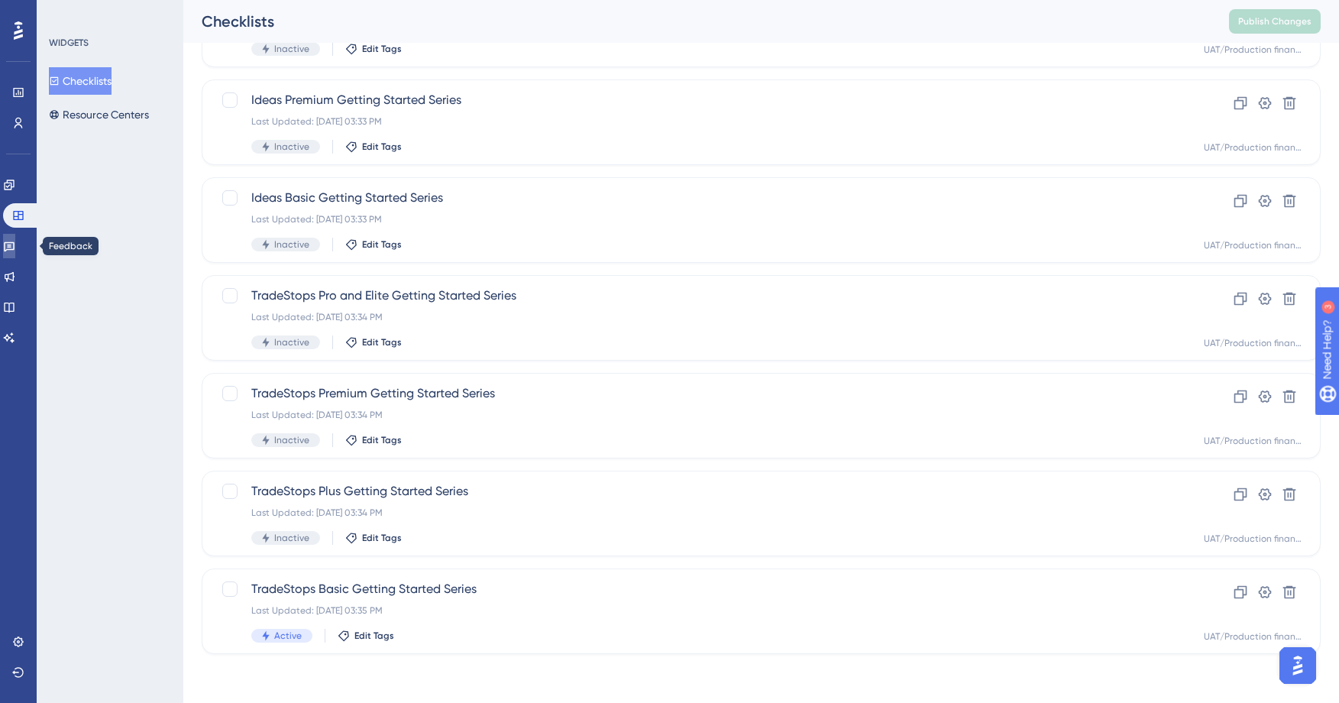
click at [15, 255] on link at bounding box center [9, 246] width 12 height 24
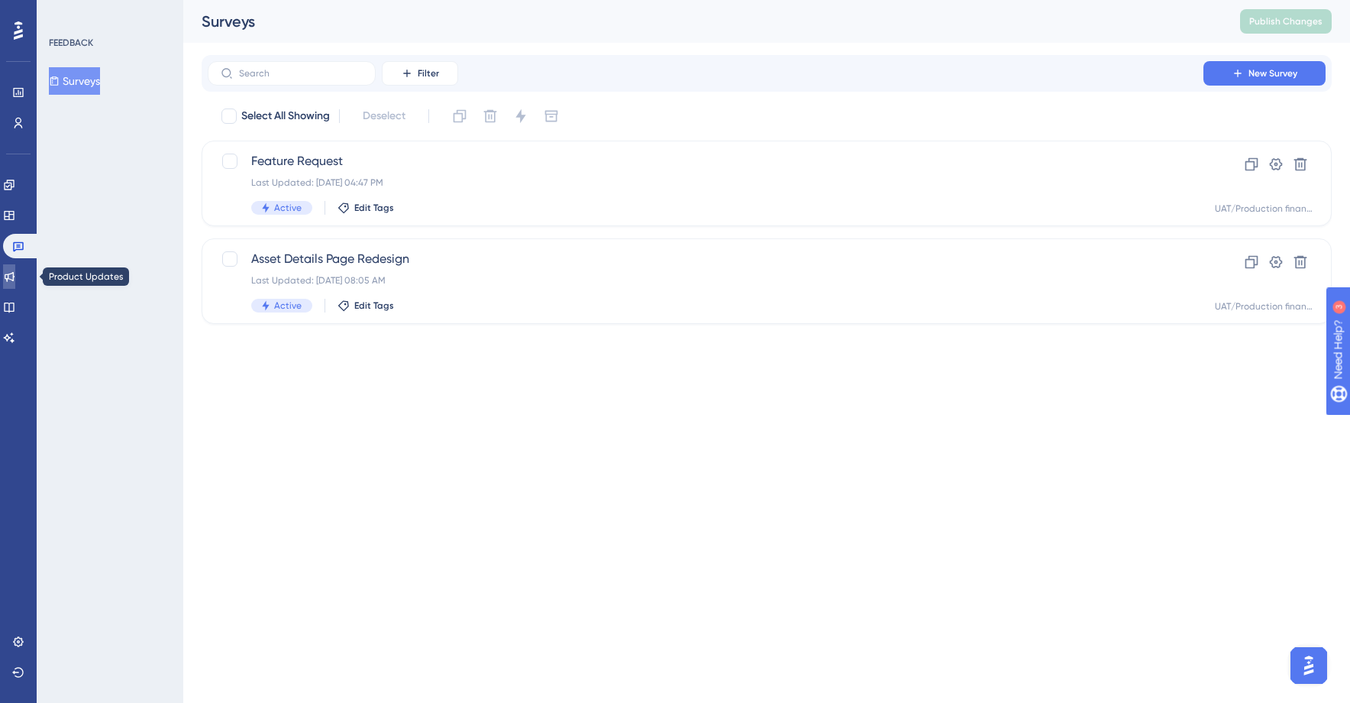
click at [15, 286] on link at bounding box center [9, 276] width 12 height 24
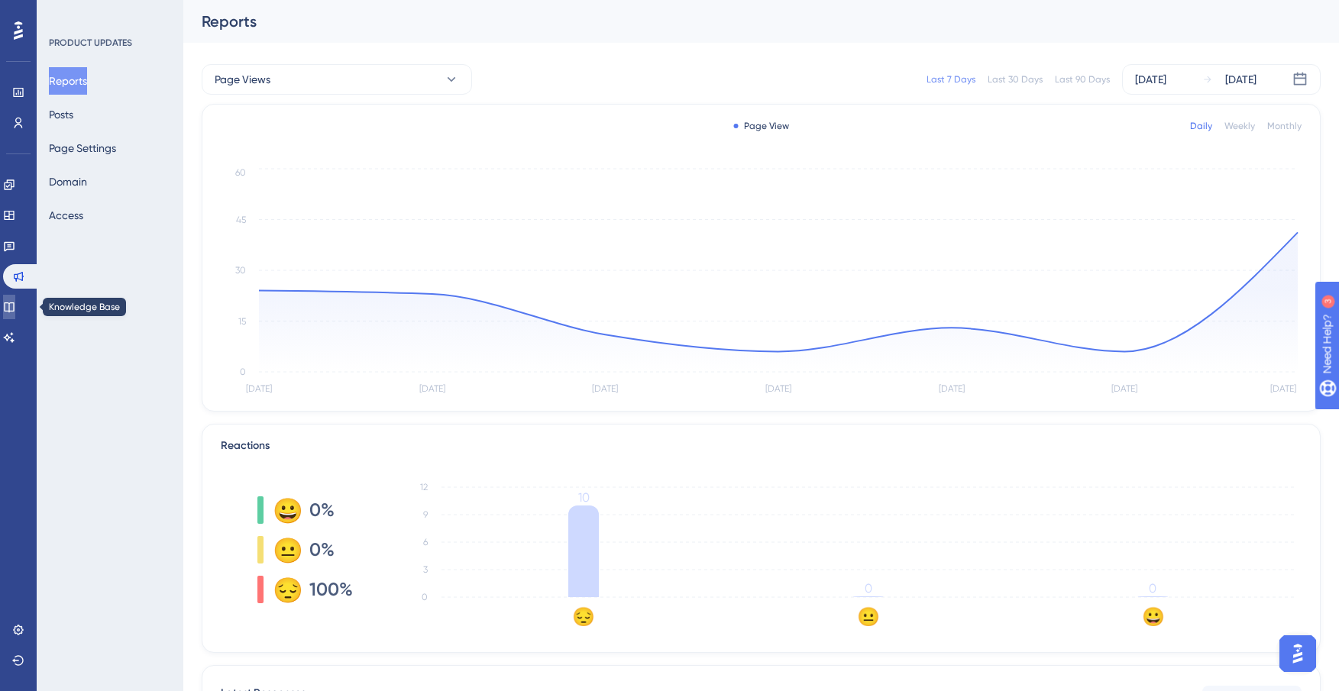
click at [11, 305] on link at bounding box center [9, 307] width 12 height 24
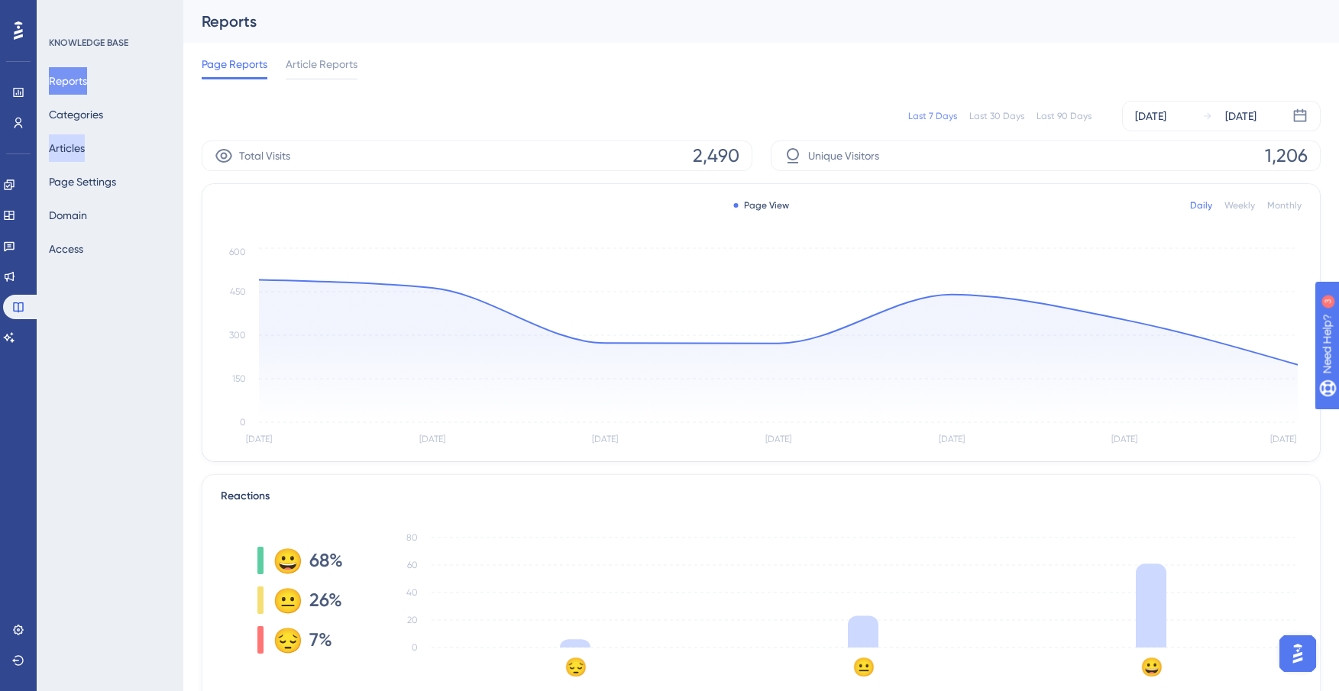
click at [85, 152] on button "Articles" at bounding box center [67, 147] width 36 height 27
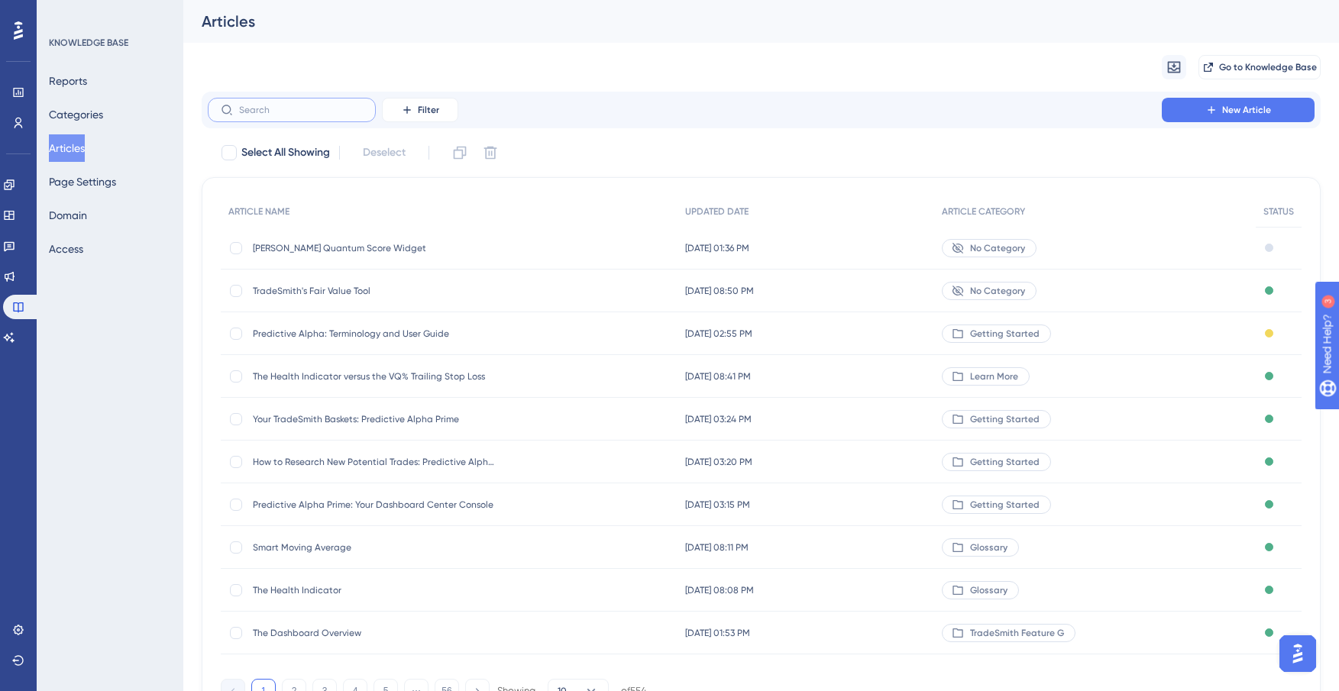
click at [302, 112] on input "text" at bounding box center [301, 110] width 124 height 11
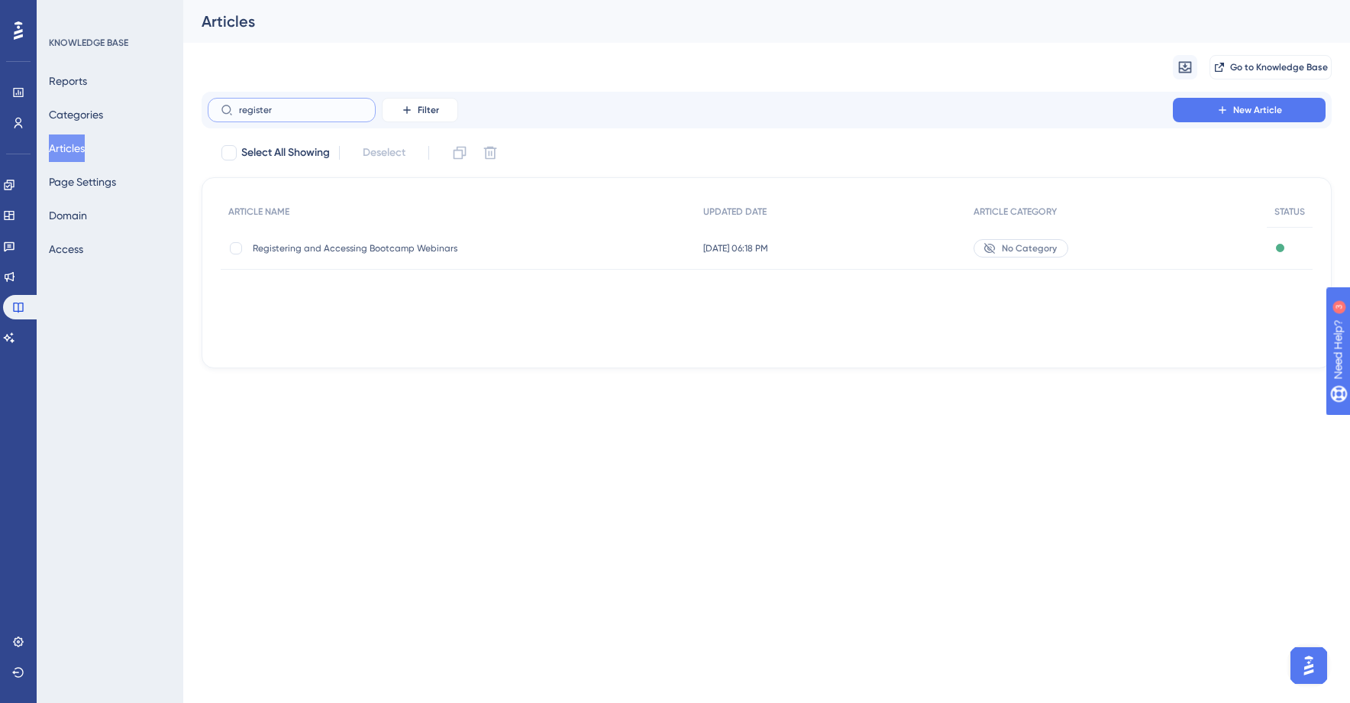
drag, startPoint x: 299, startPoint y: 111, endPoint x: 202, endPoint y: 101, distance: 96.7
click at [202, 101] on div "register Filter New Article" at bounding box center [767, 110] width 1130 height 37
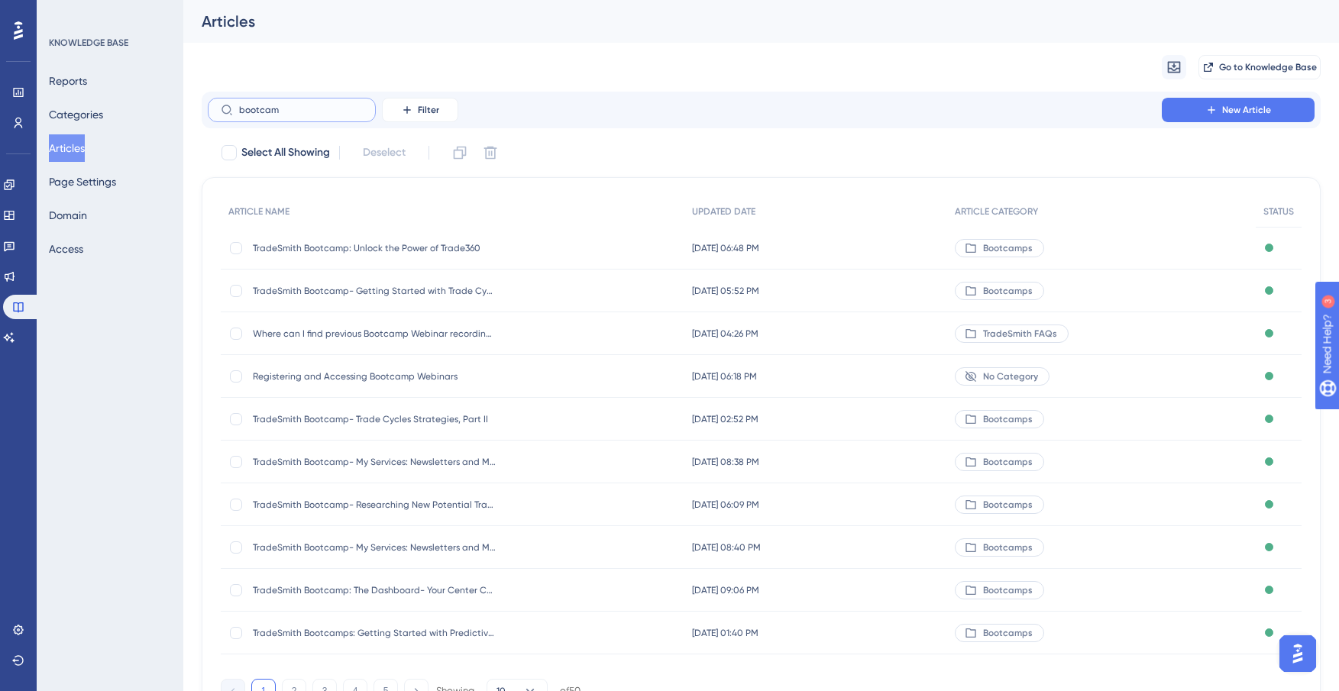
type input "bootcamp"
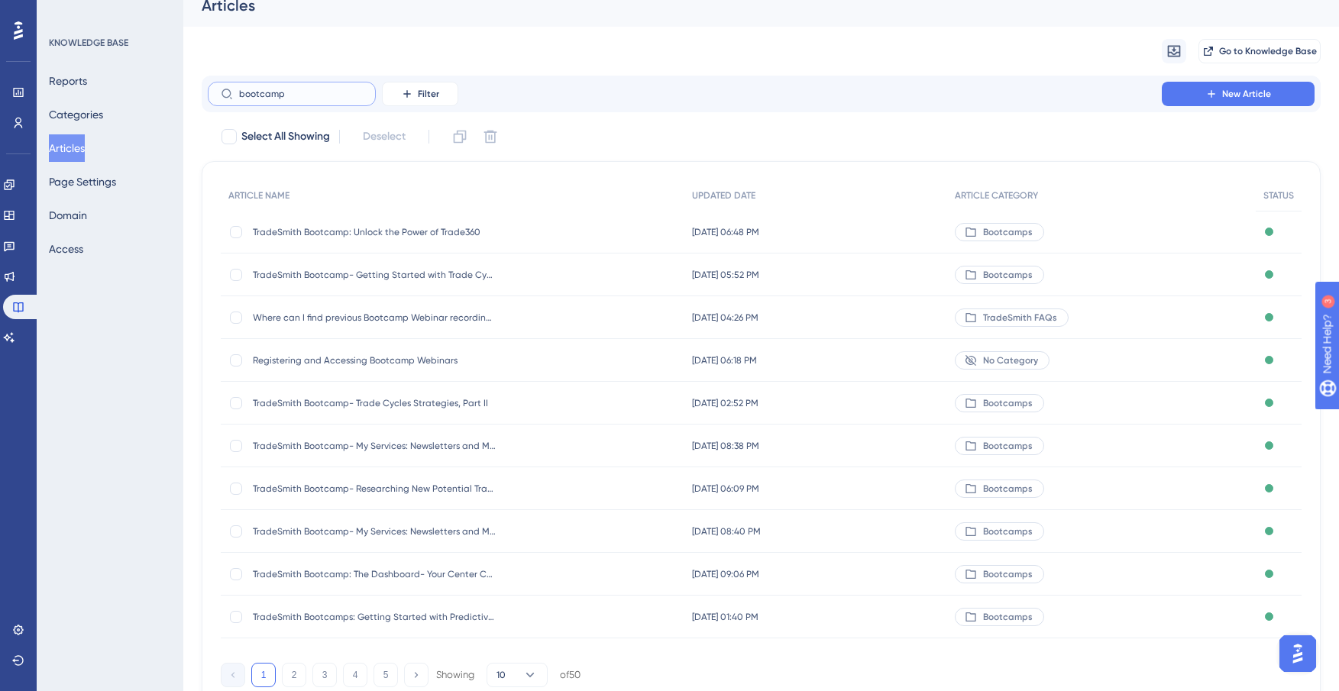
scroll to position [17, 0]
